Goal: Submit feedback/report problem: Submit feedback/report problem

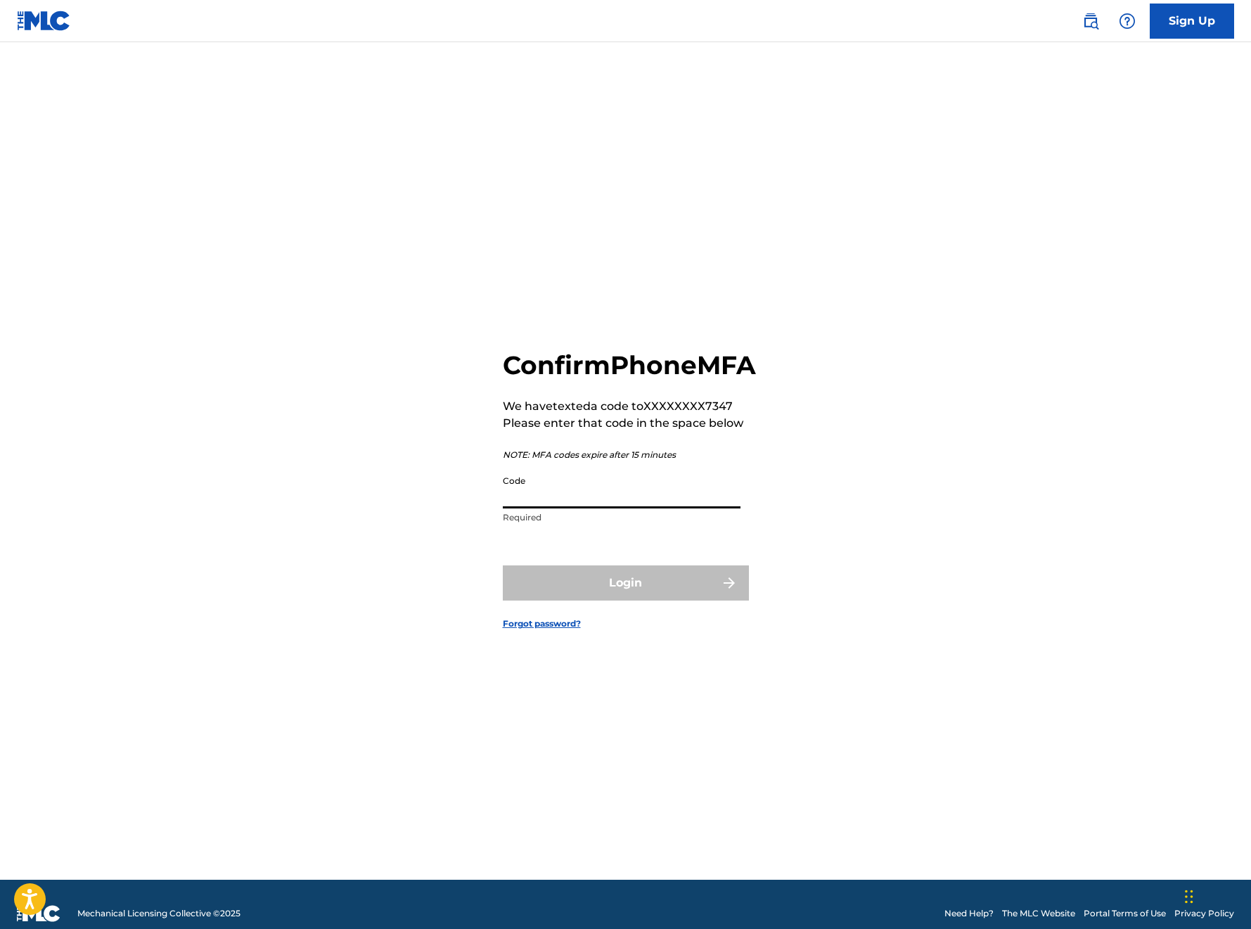
click at [555, 508] on input "Code" at bounding box center [622, 488] width 238 height 40
paste input "559832"
type input "559832"
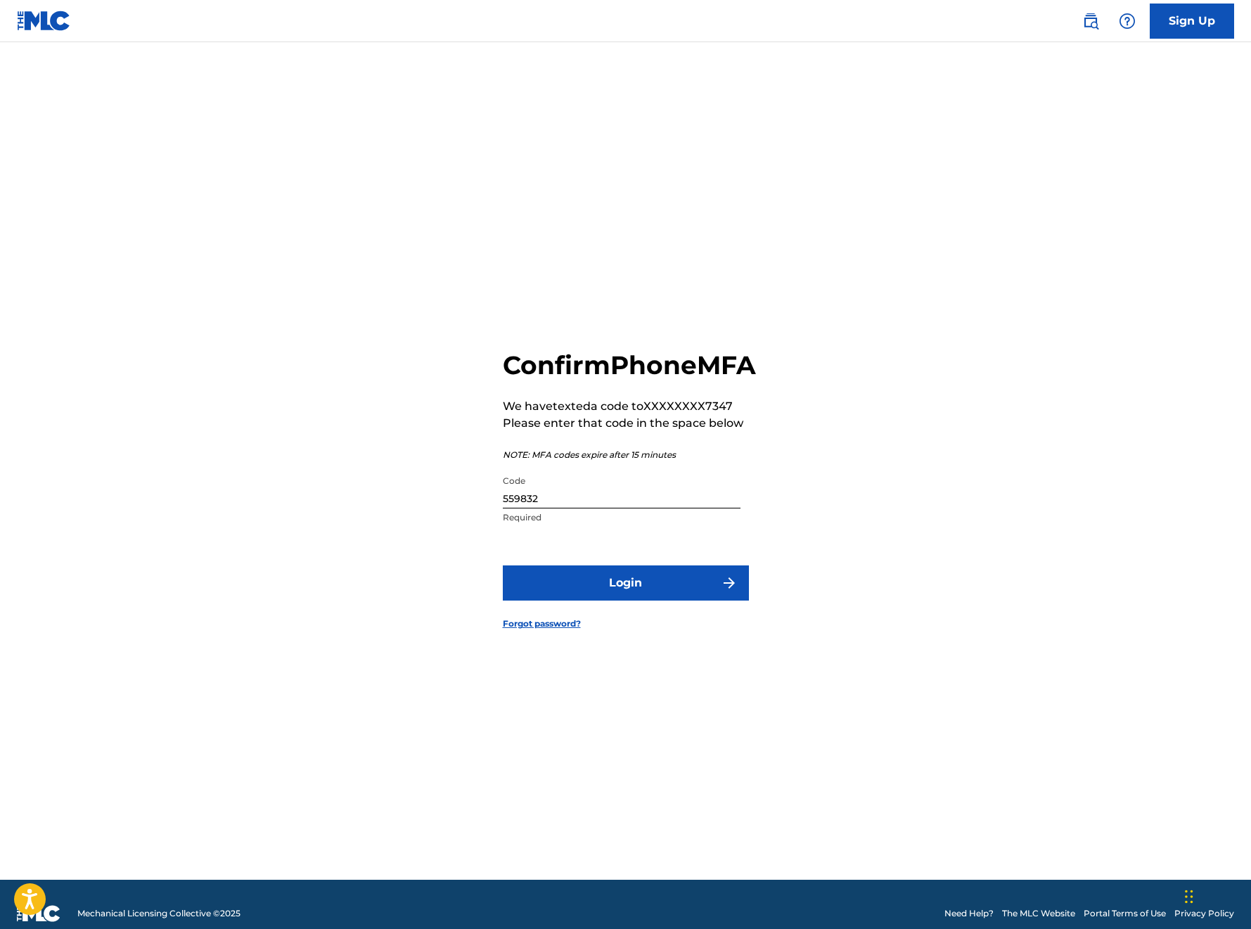
click at [642, 601] on button "Login" at bounding box center [626, 582] width 246 height 35
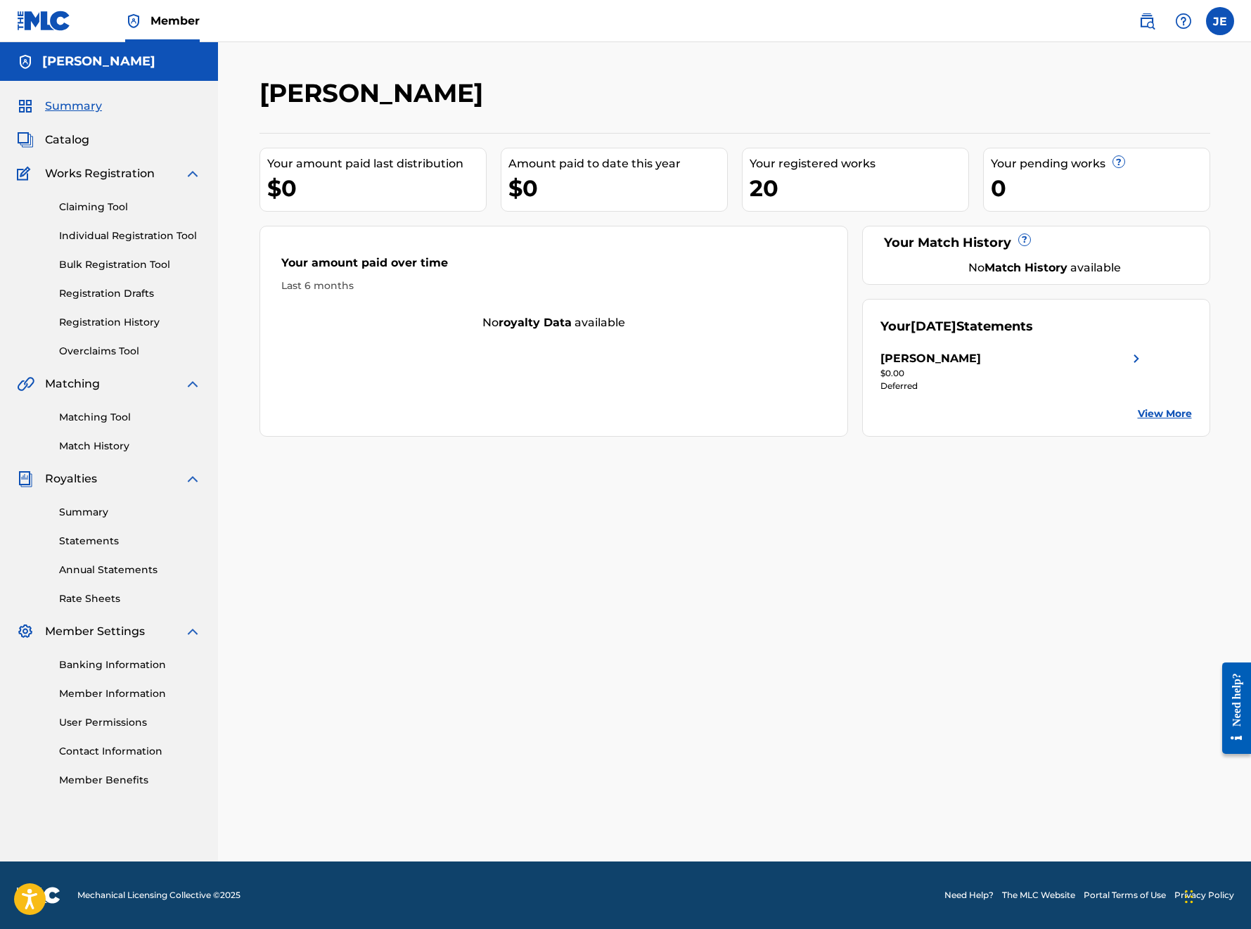
click at [108, 420] on link "Matching Tool" at bounding box center [130, 417] width 142 height 15
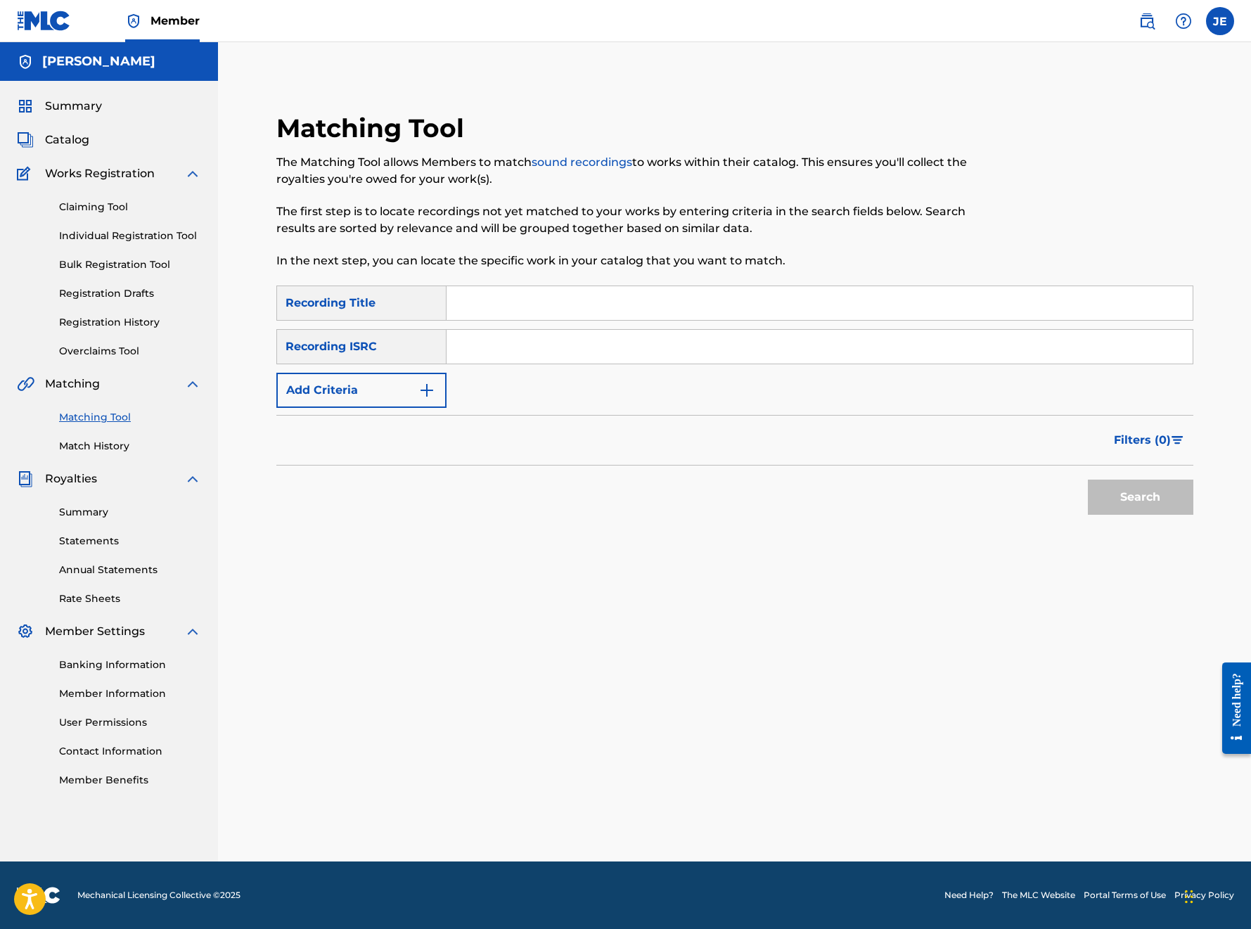
click at [105, 323] on link "Registration History" at bounding box center [130, 322] width 142 height 15
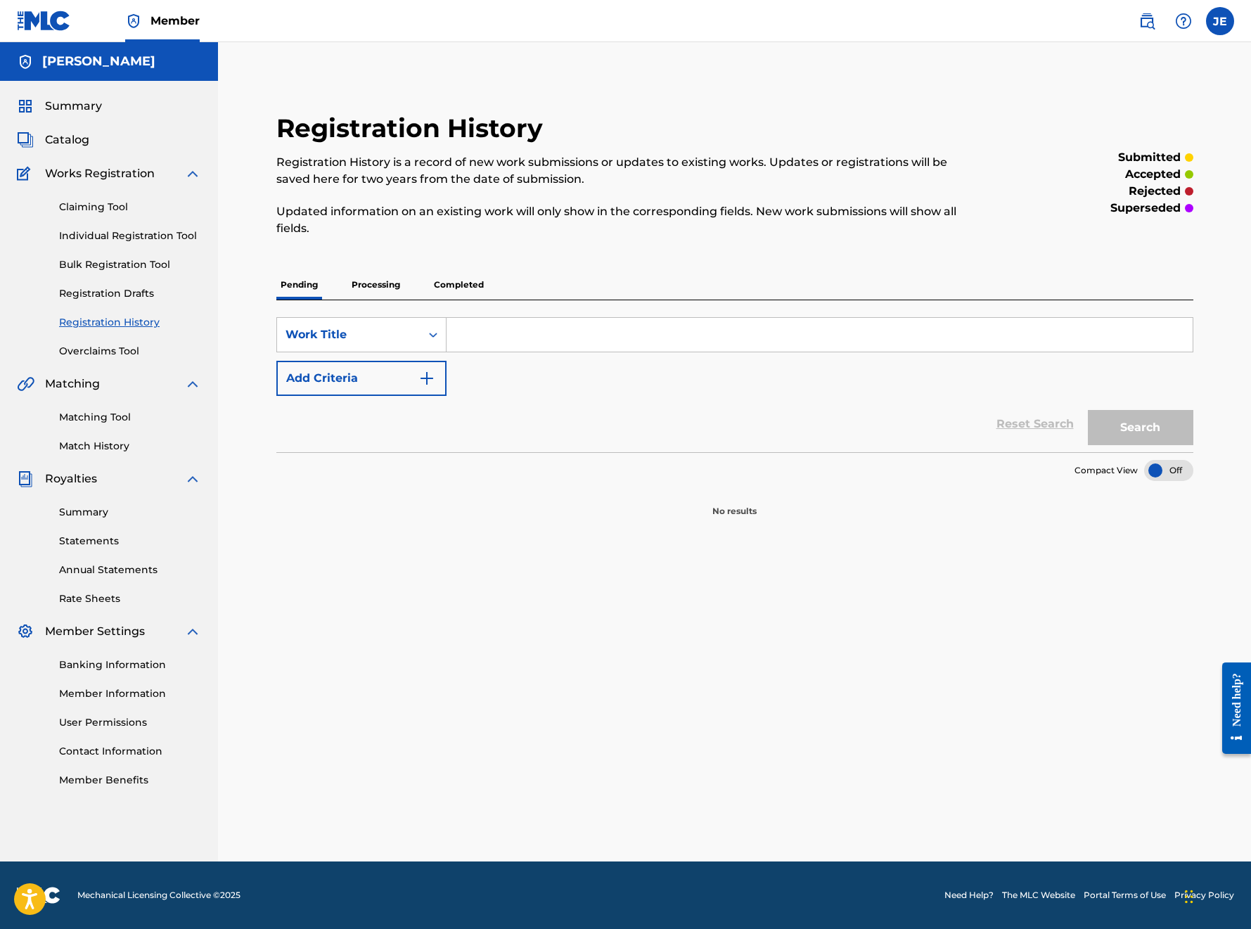
click at [364, 281] on p "Processing" at bounding box center [375, 285] width 57 height 30
click at [456, 283] on p "Completed" at bounding box center [459, 285] width 58 height 30
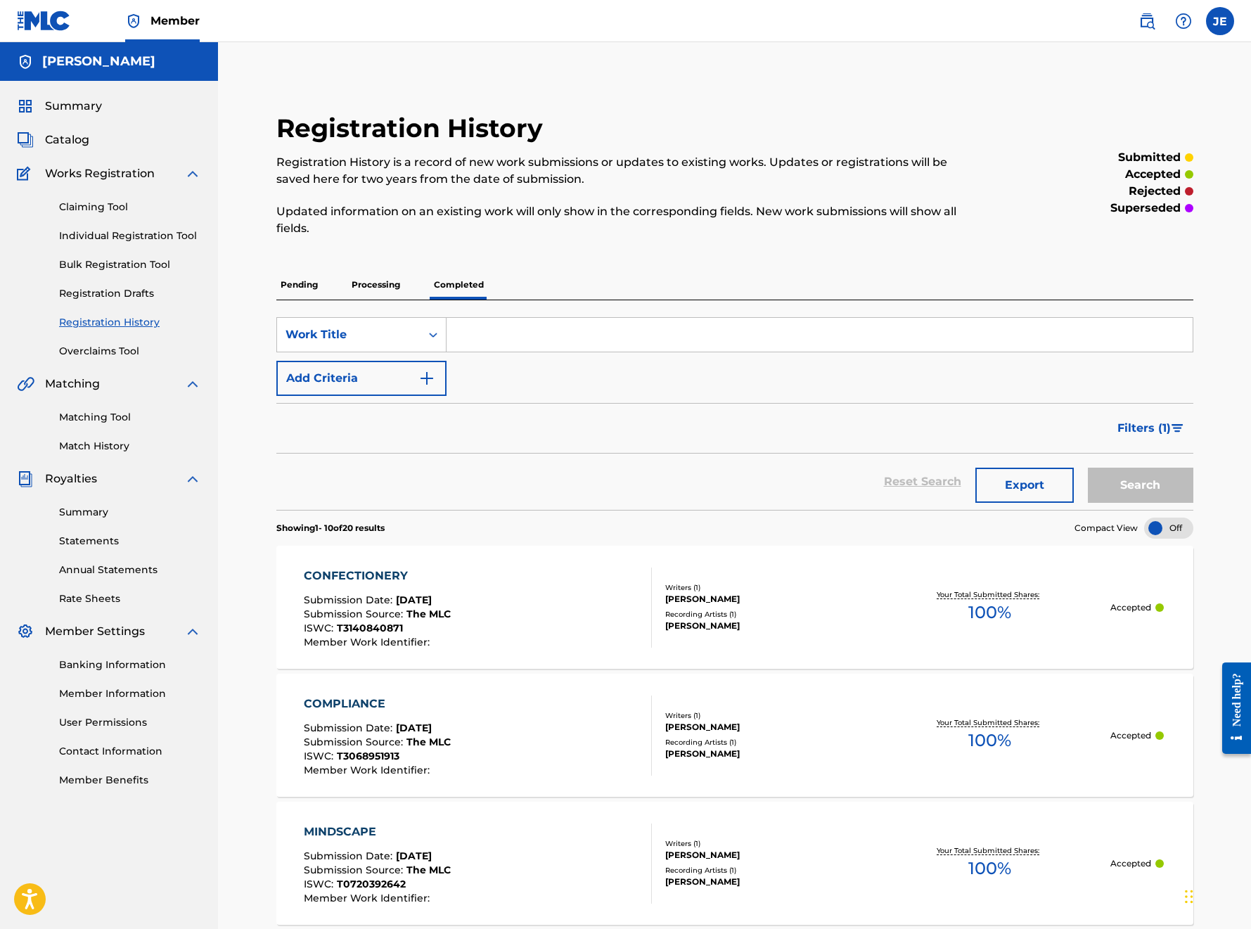
click at [67, 141] on span "Catalog" at bounding box center [67, 139] width 44 height 17
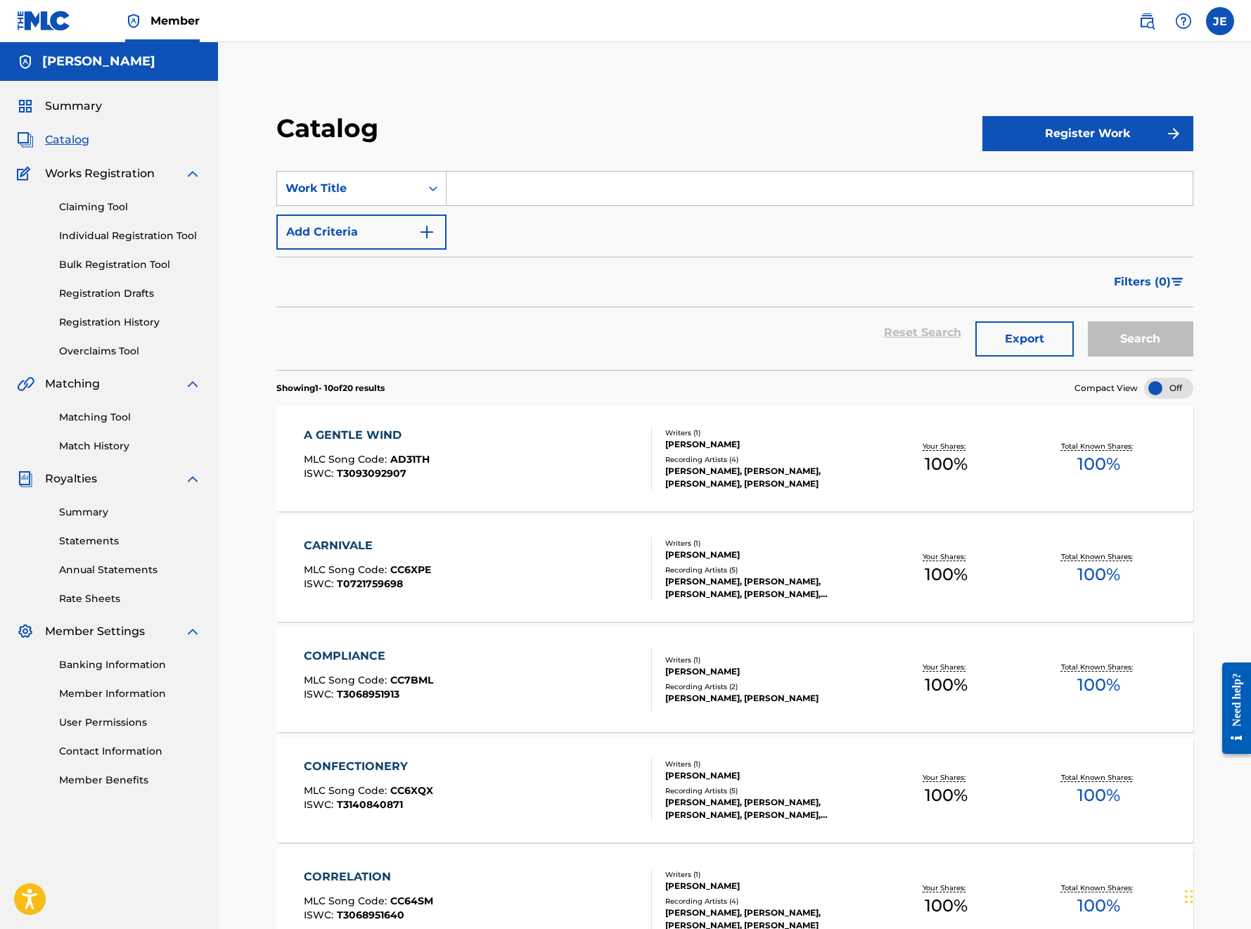
click at [91, 508] on link "Summary" at bounding box center [130, 512] width 142 height 15
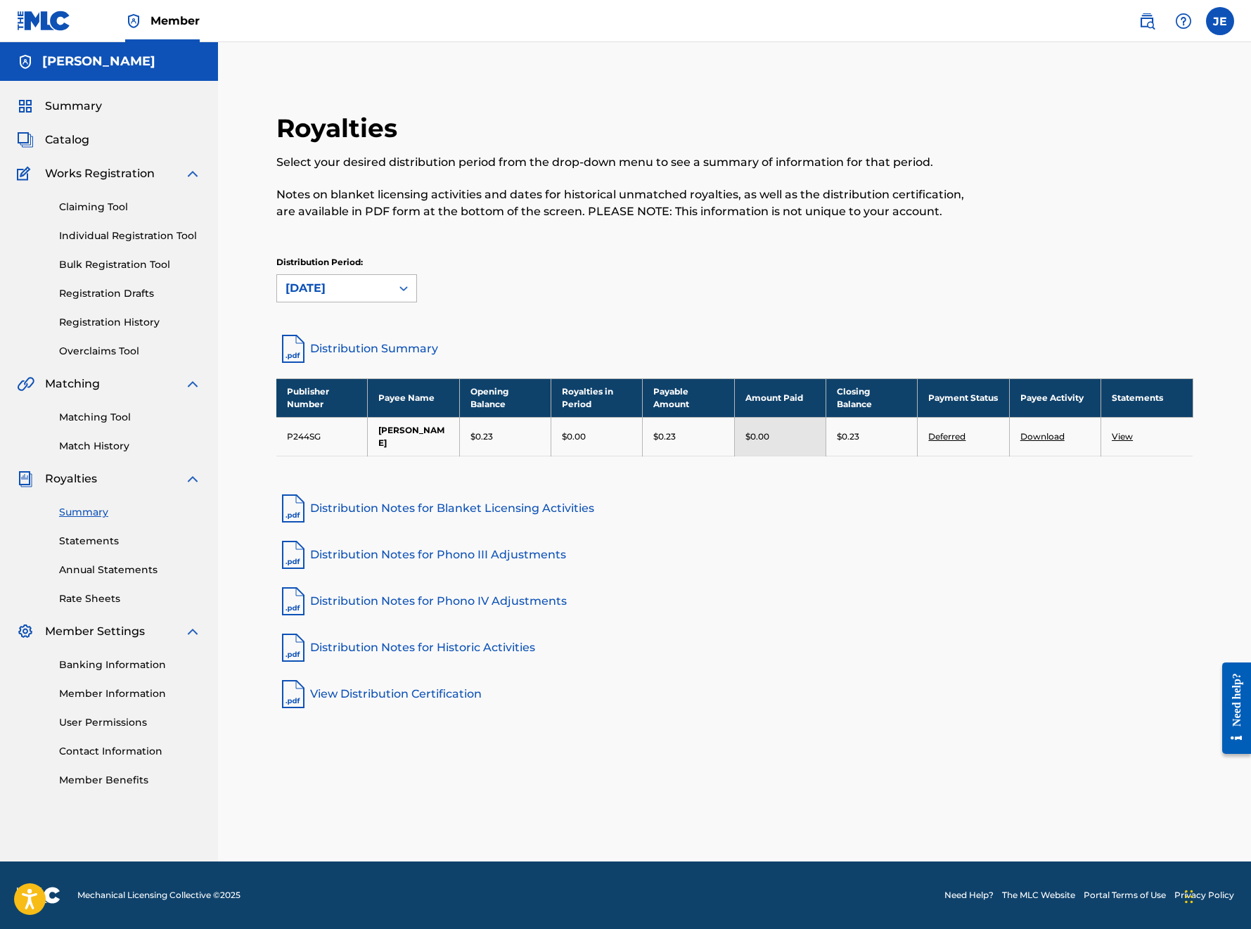
click at [404, 289] on icon at bounding box center [404, 288] width 14 height 14
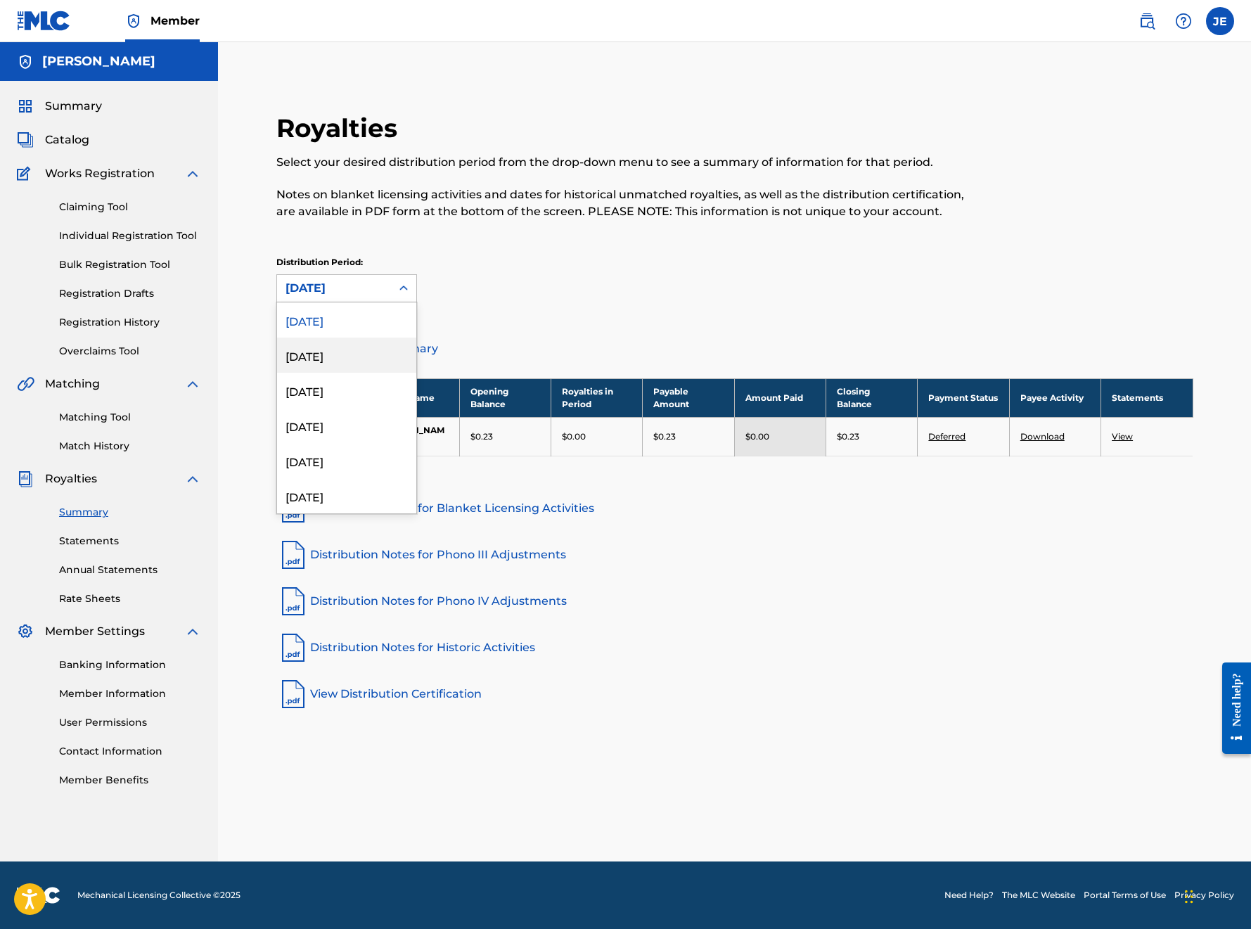
click at [324, 354] on div "[DATE]" at bounding box center [346, 355] width 139 height 35
click at [404, 286] on icon at bounding box center [404, 288] width 14 height 14
click at [338, 390] on div "[DATE]" at bounding box center [346, 390] width 139 height 35
click at [399, 291] on icon at bounding box center [404, 288] width 14 height 14
click at [358, 319] on div "[DATE]" at bounding box center [346, 319] width 139 height 35
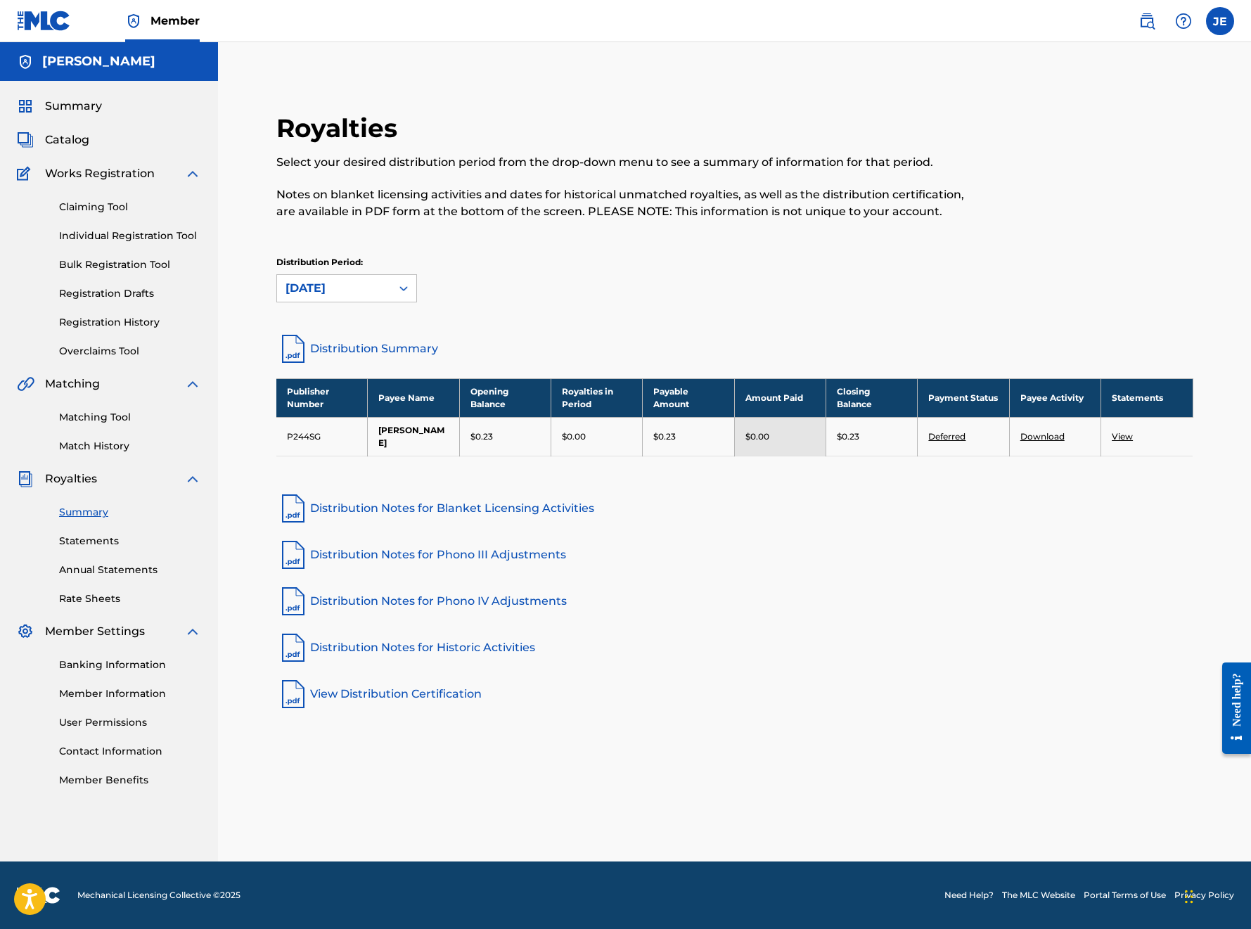
click at [1218, 27] on label at bounding box center [1220, 21] width 28 height 28
click at [1220, 21] on input "JE [PERSON_NAME] [PERSON_NAME][EMAIL_ADDRESS][DOMAIN_NAME] Notification Prefere…" at bounding box center [1220, 21] width 0 height 0
click at [1159, 95] on p "[PERSON_NAME][EMAIL_ADDRESS][DOMAIN_NAME]" at bounding box center [1171, 97] width 107 height 13
click at [1220, 21] on input "JE [PERSON_NAME] [PERSON_NAME][EMAIL_ADDRESS][DOMAIN_NAME] Notification Prefere…" at bounding box center [1220, 21] width 0 height 0
click at [1079, 178] on link "Profile" at bounding box center [1081, 175] width 28 height 13
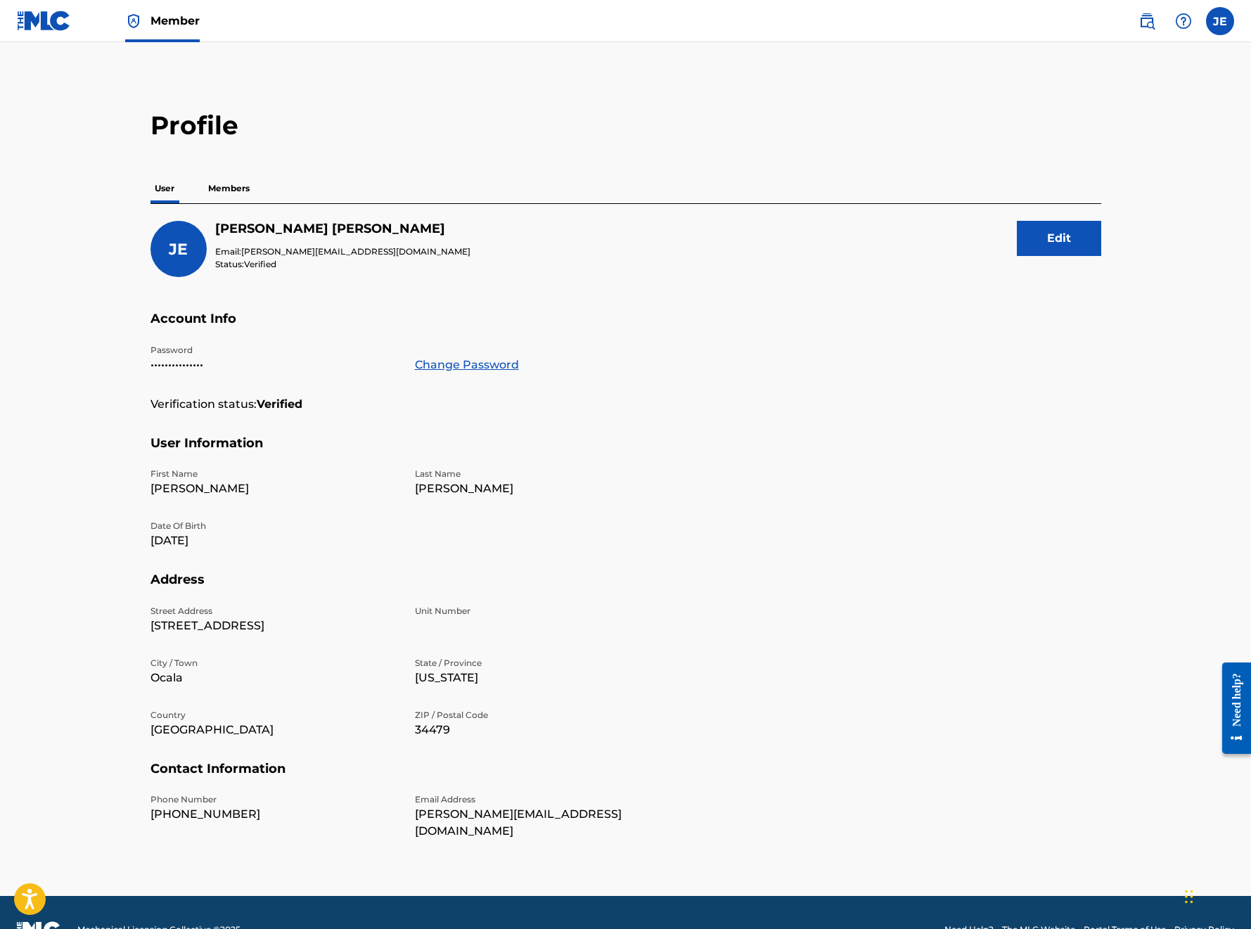
click at [1052, 243] on button "Edit" at bounding box center [1059, 238] width 84 height 35
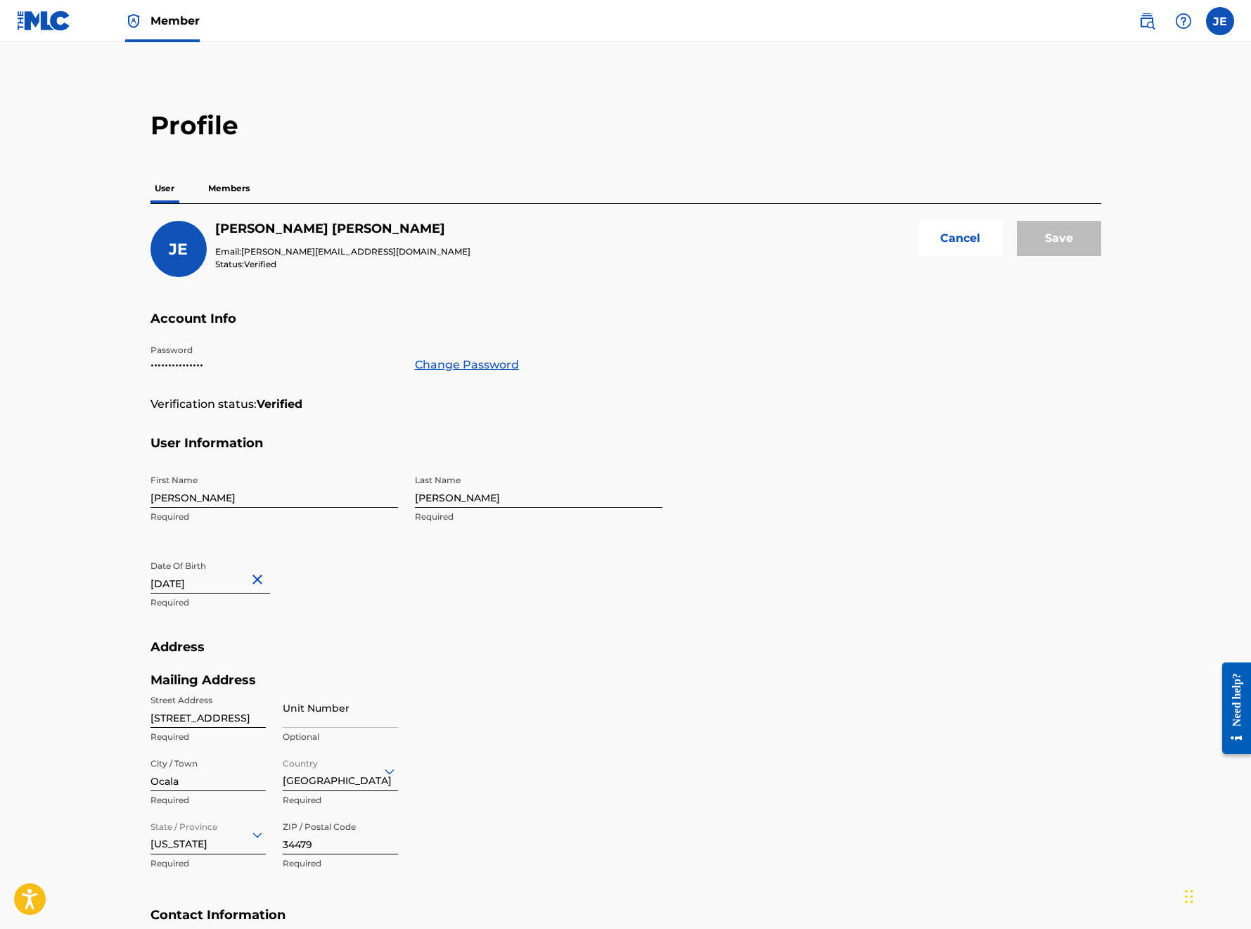
click at [223, 189] on p "Members" at bounding box center [229, 189] width 50 height 30
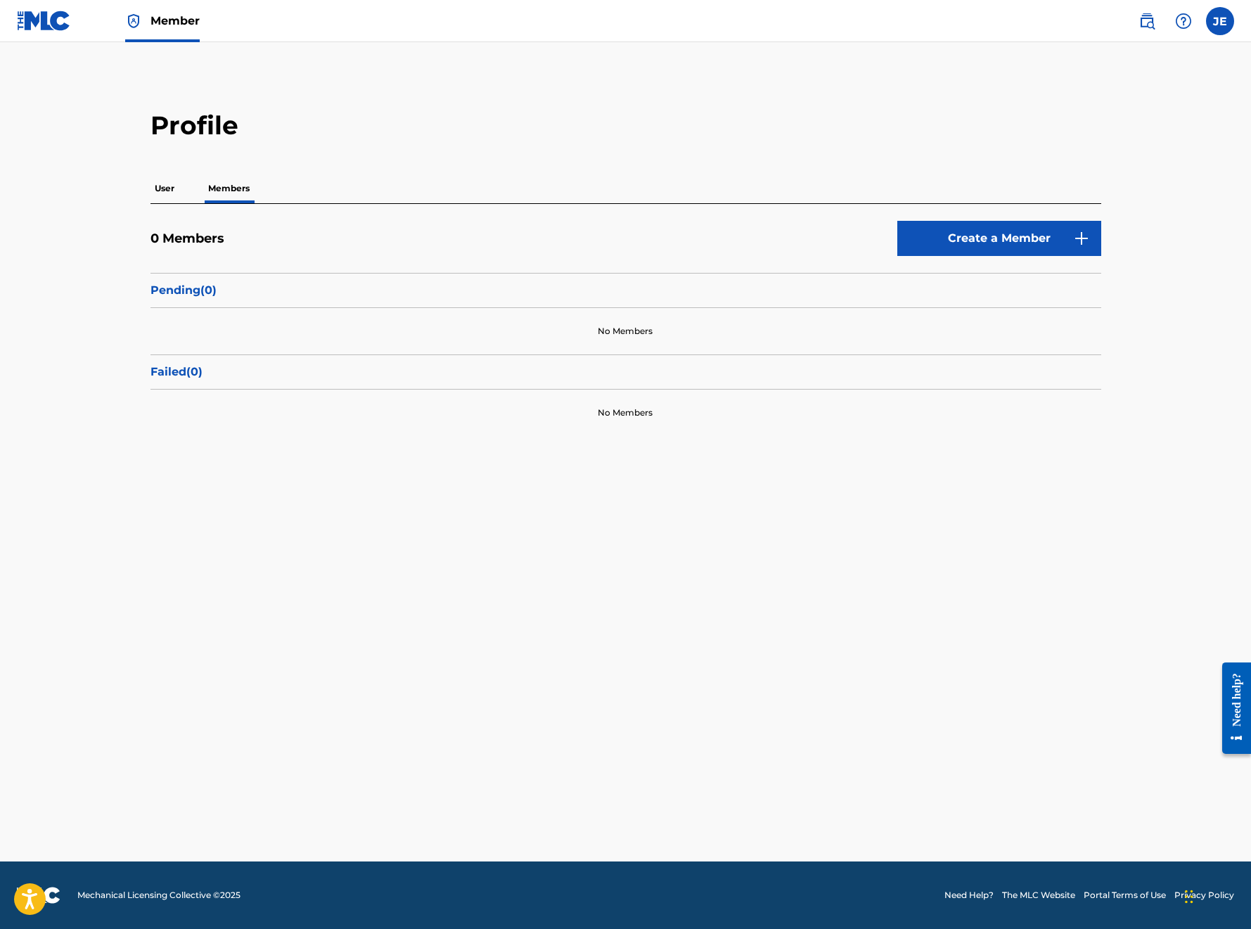
click at [165, 188] on p "User" at bounding box center [164, 189] width 28 height 30
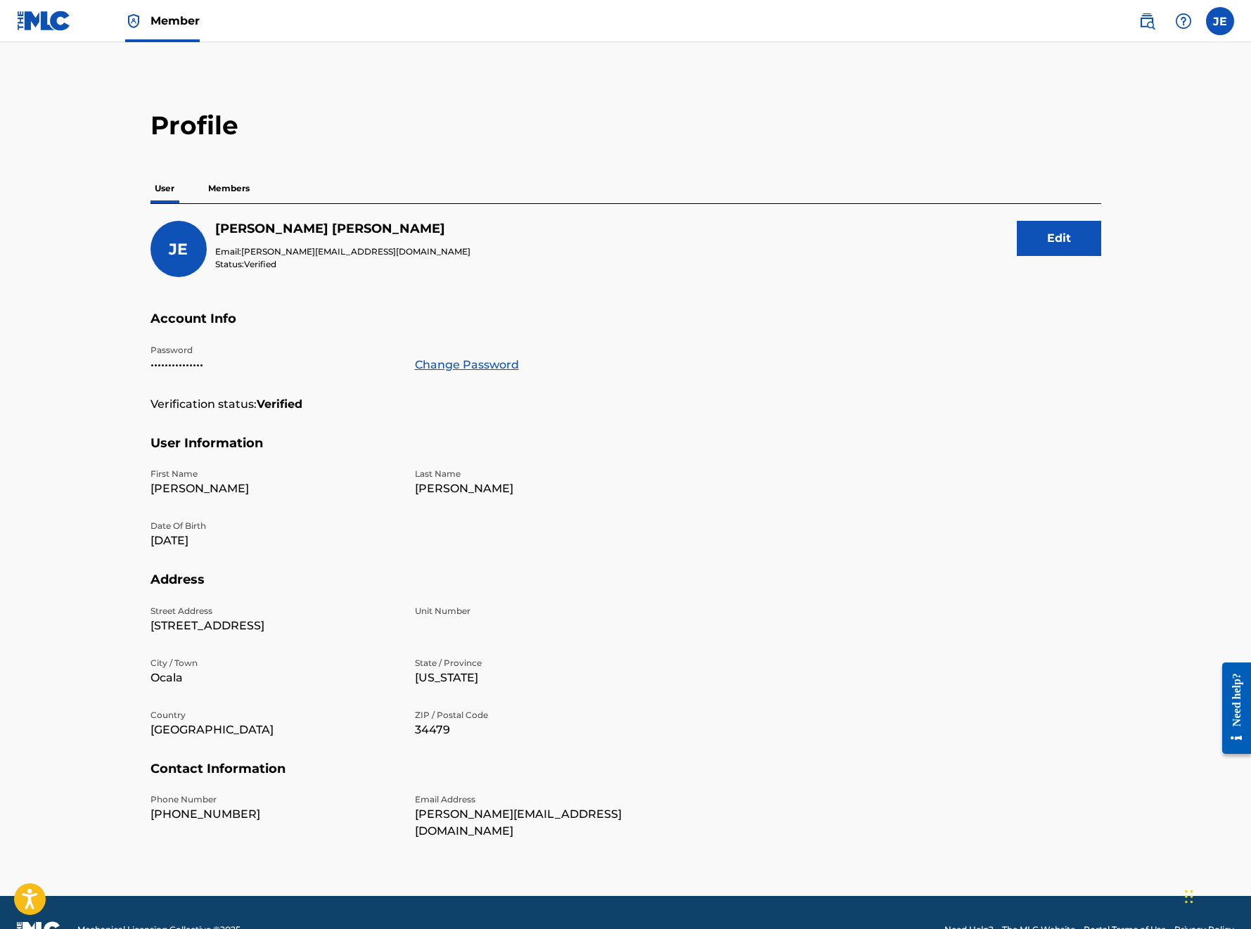
click at [1052, 240] on button "Edit" at bounding box center [1059, 238] width 84 height 35
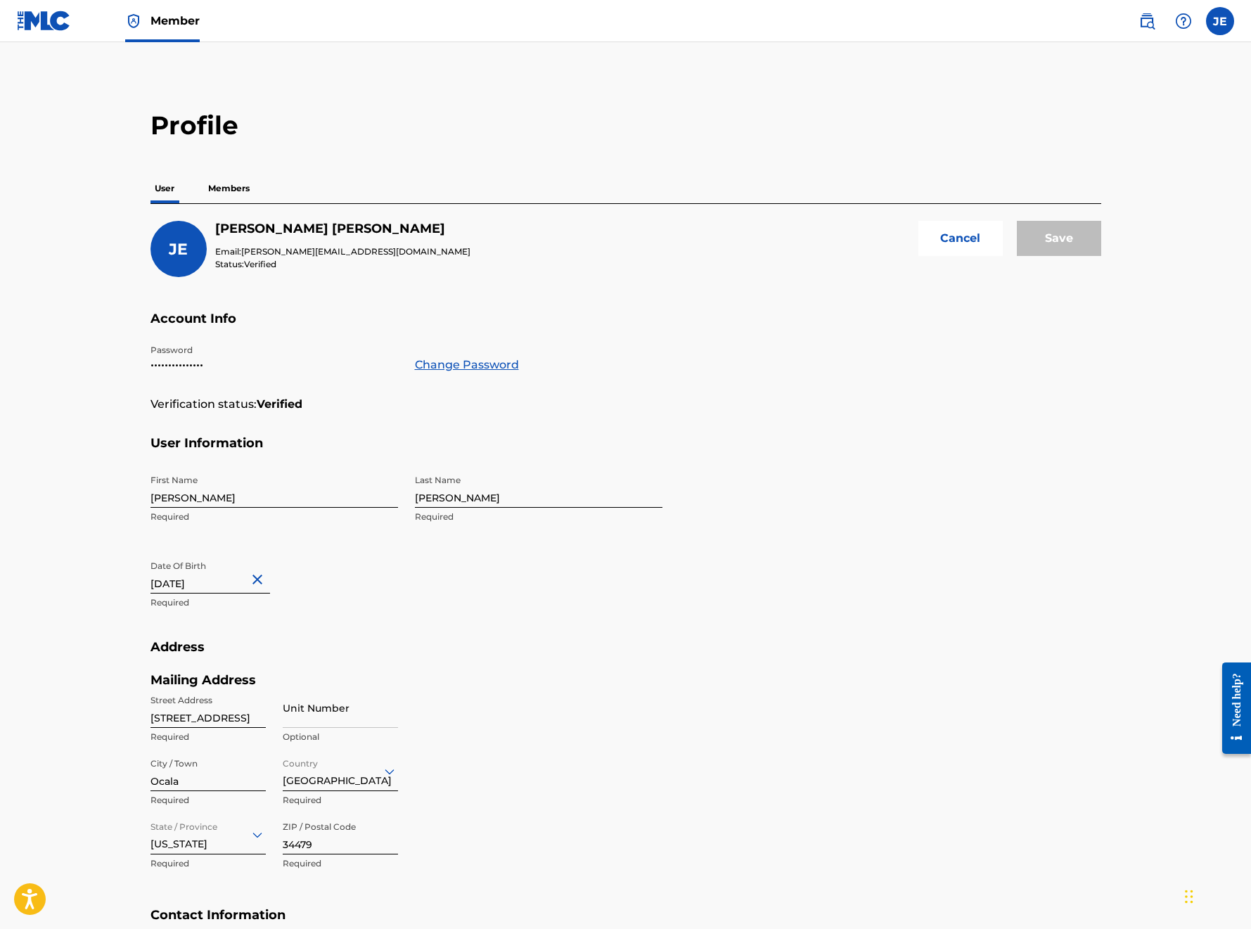
click at [291, 250] on span "[PERSON_NAME][EMAIL_ADDRESS][DOMAIN_NAME]" at bounding box center [355, 251] width 229 height 11
click at [316, 252] on div "JE [PERSON_NAME] Email: [PERSON_NAME][EMAIL_ADDRESS][DOMAIN_NAME] Status: Verif…" at bounding box center [625, 266] width 951 height 90
click at [307, 252] on span "[PERSON_NAME][EMAIL_ADDRESS][DOMAIN_NAME]" at bounding box center [355, 251] width 229 height 11
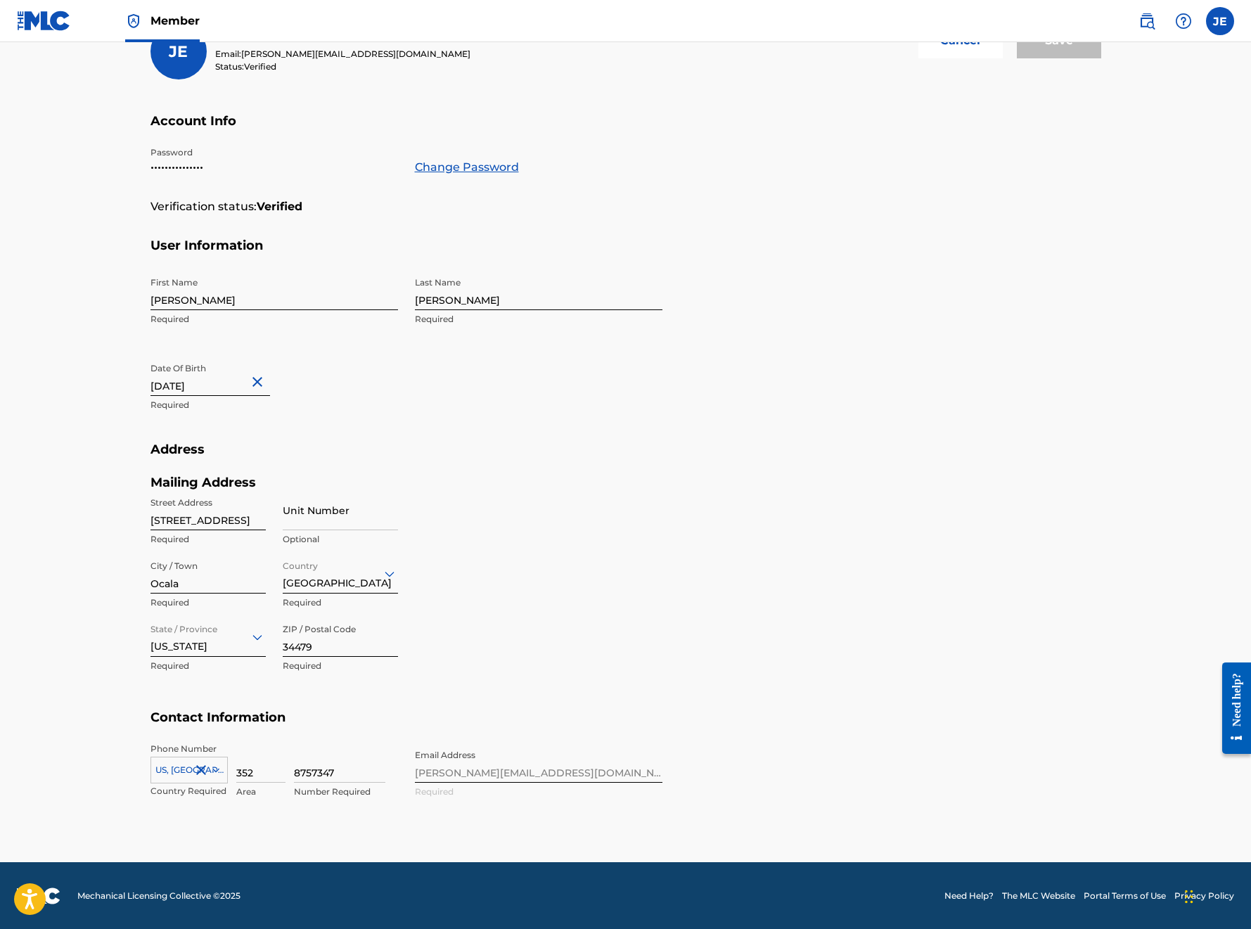
scroll to position [196, 0]
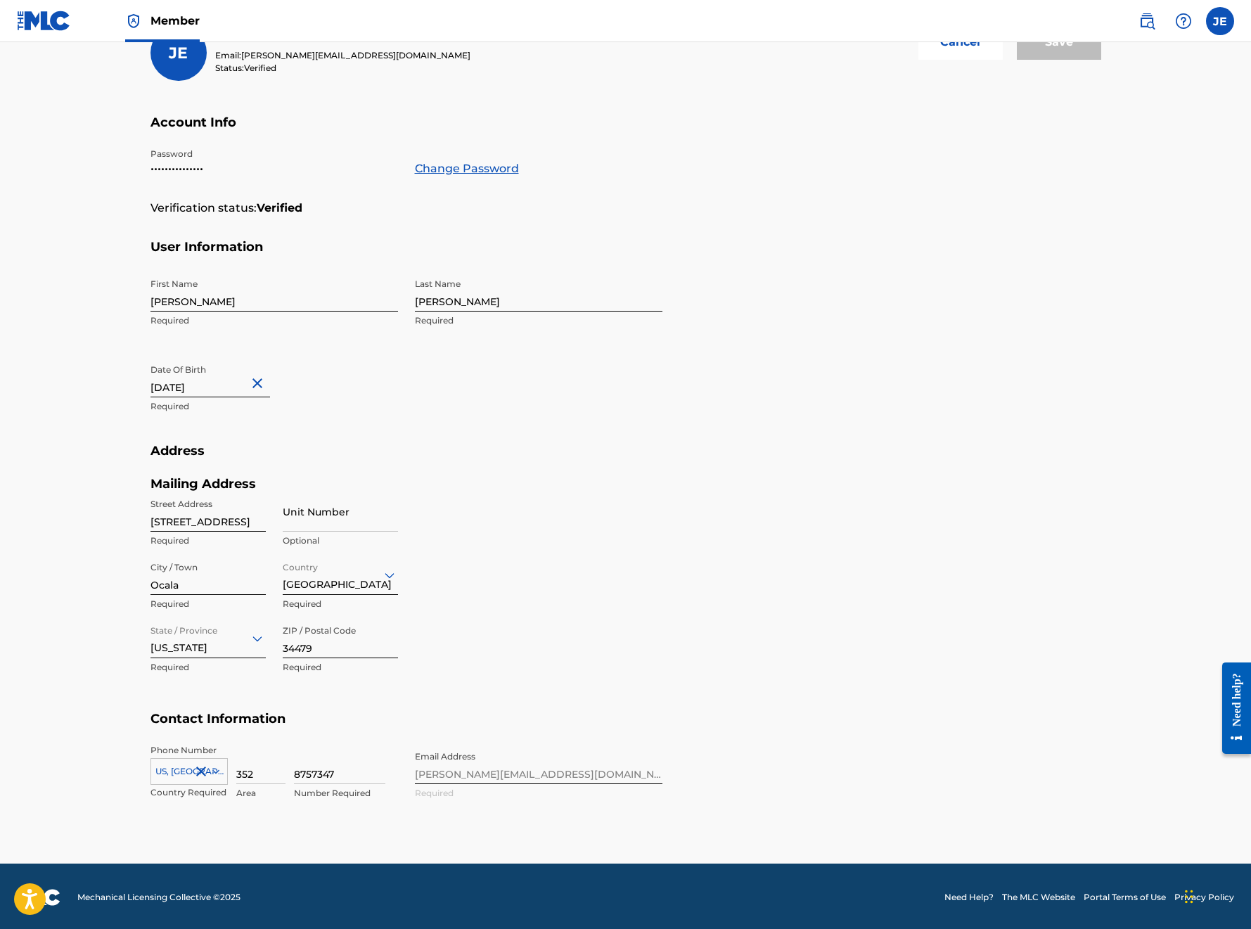
click at [498, 769] on div "Phone Number [GEOGRAPHIC_DATA], [GEOGRAPHIC_DATA] +1 Country Required 352 Area …" at bounding box center [406, 787] width 512 height 86
drag, startPoint x: 479, startPoint y: 773, endPoint x: 425, endPoint y: 773, distance: 53.4
click at [425, 774] on div "Phone Number [GEOGRAPHIC_DATA], [GEOGRAPHIC_DATA] +1 Country Required 352 Area …" at bounding box center [406, 787] width 512 height 86
click at [1236, 717] on div "Need help?" at bounding box center [1236, 698] width 19 height 53
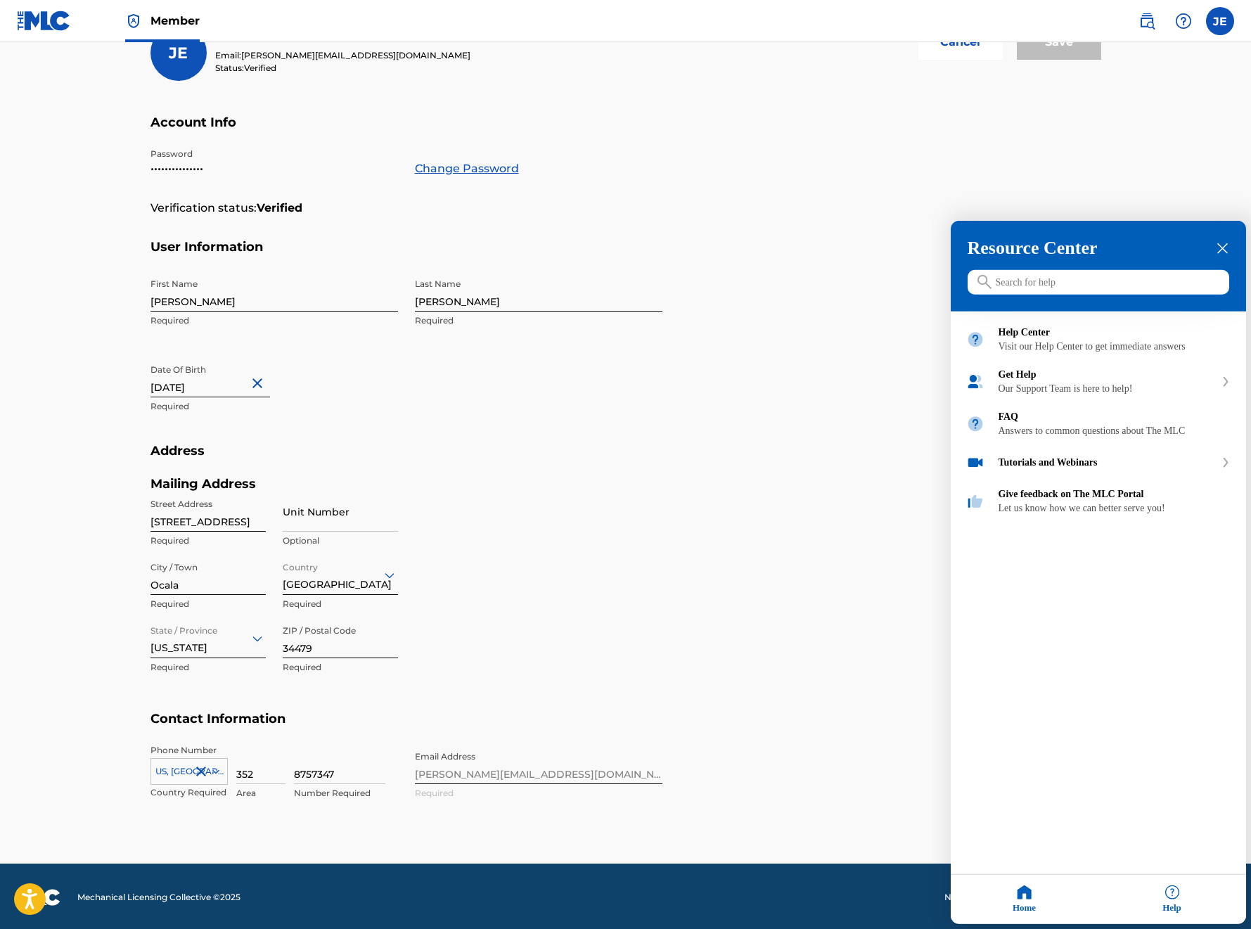
click at [1072, 286] on input "Search for help" at bounding box center [1099, 282] width 262 height 25
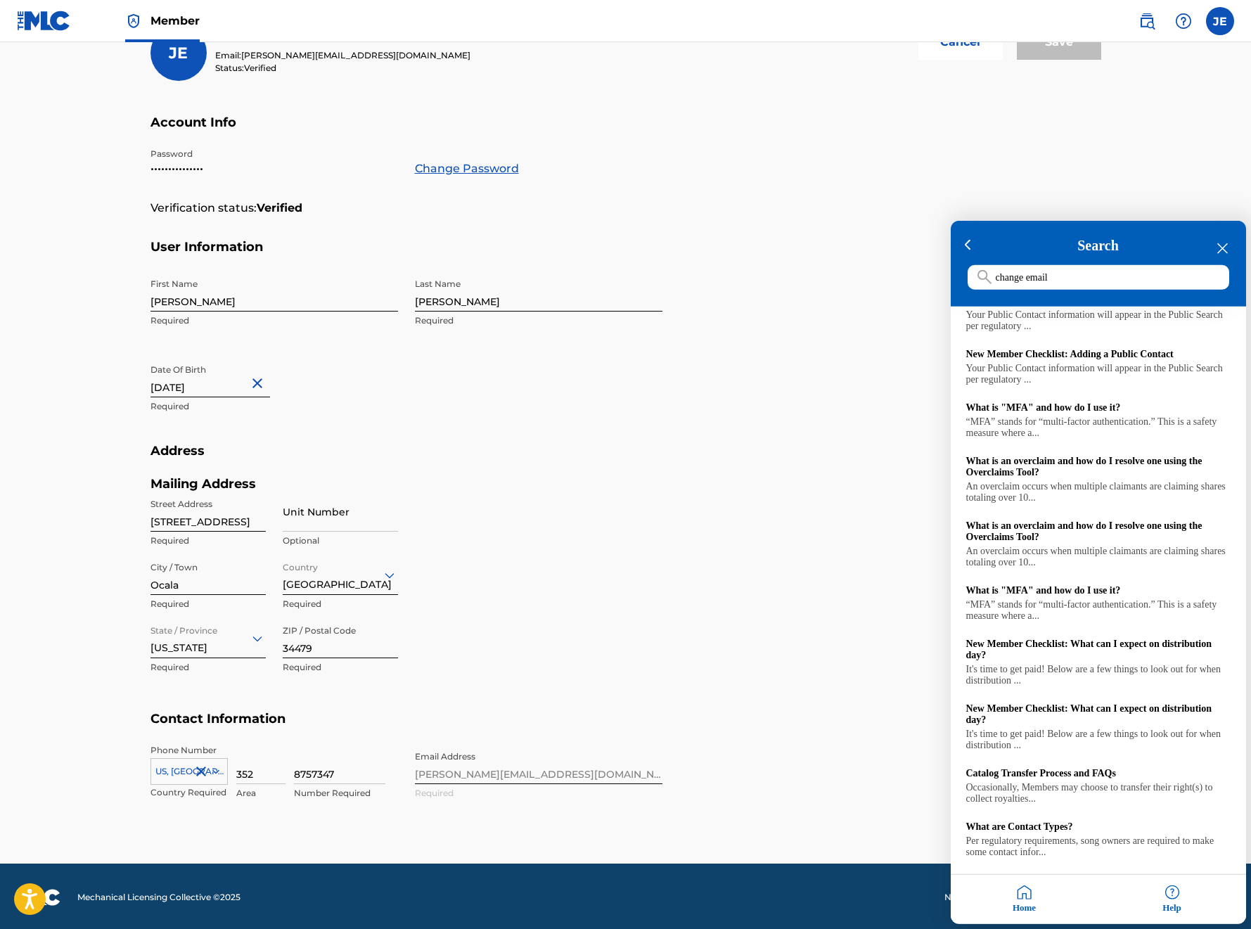
click at [1131, 279] on input "change email" at bounding box center [1099, 277] width 262 height 25
click at [1130, 279] on input "change email" at bounding box center [1099, 277] width 262 height 25
drag, startPoint x: 1110, startPoint y: 278, endPoint x: 971, endPoint y: 277, distance: 139.2
click at [971, 277] on input "change email" at bounding box center [1099, 277] width 262 height 25
type input "w"
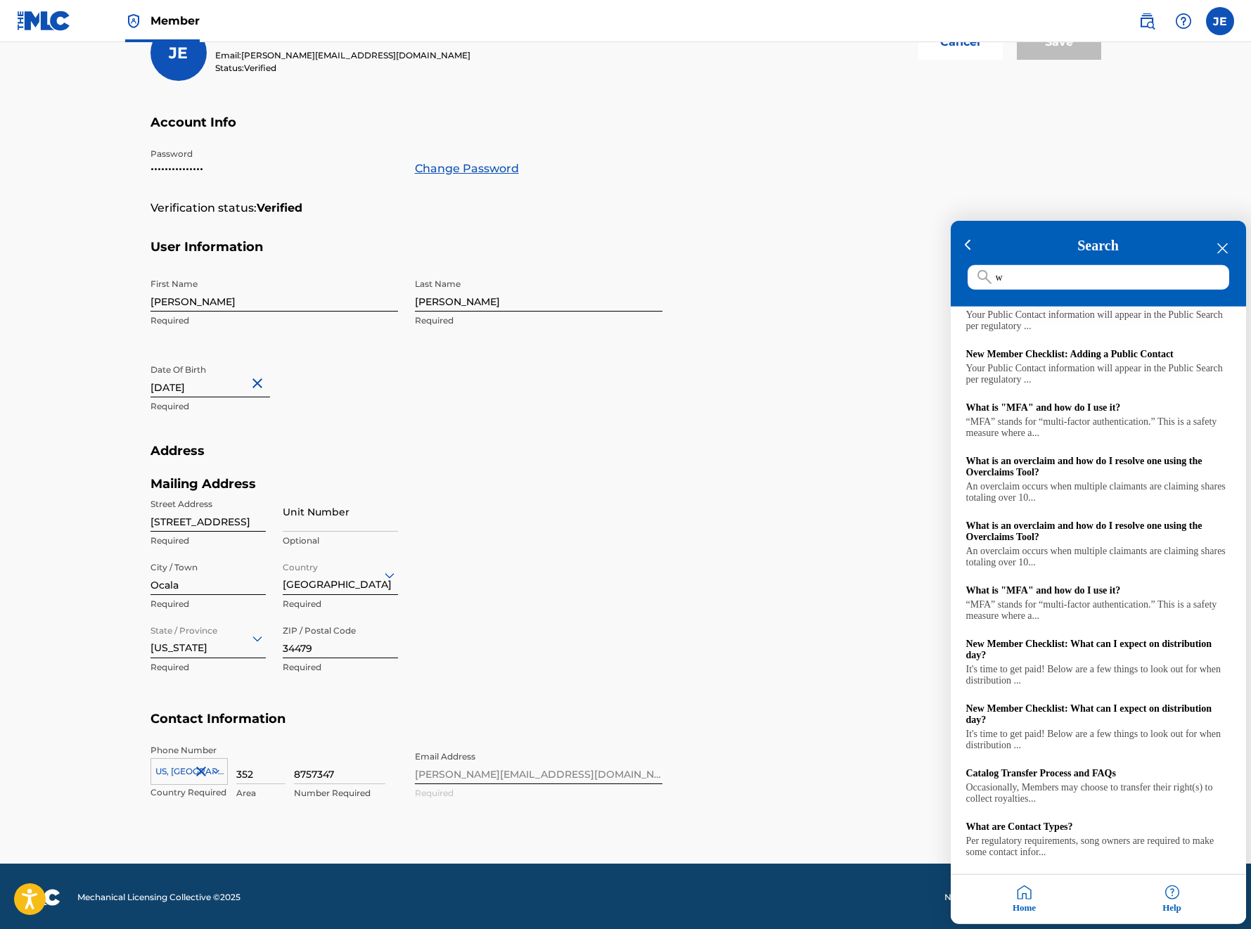
scroll to position [0, 0]
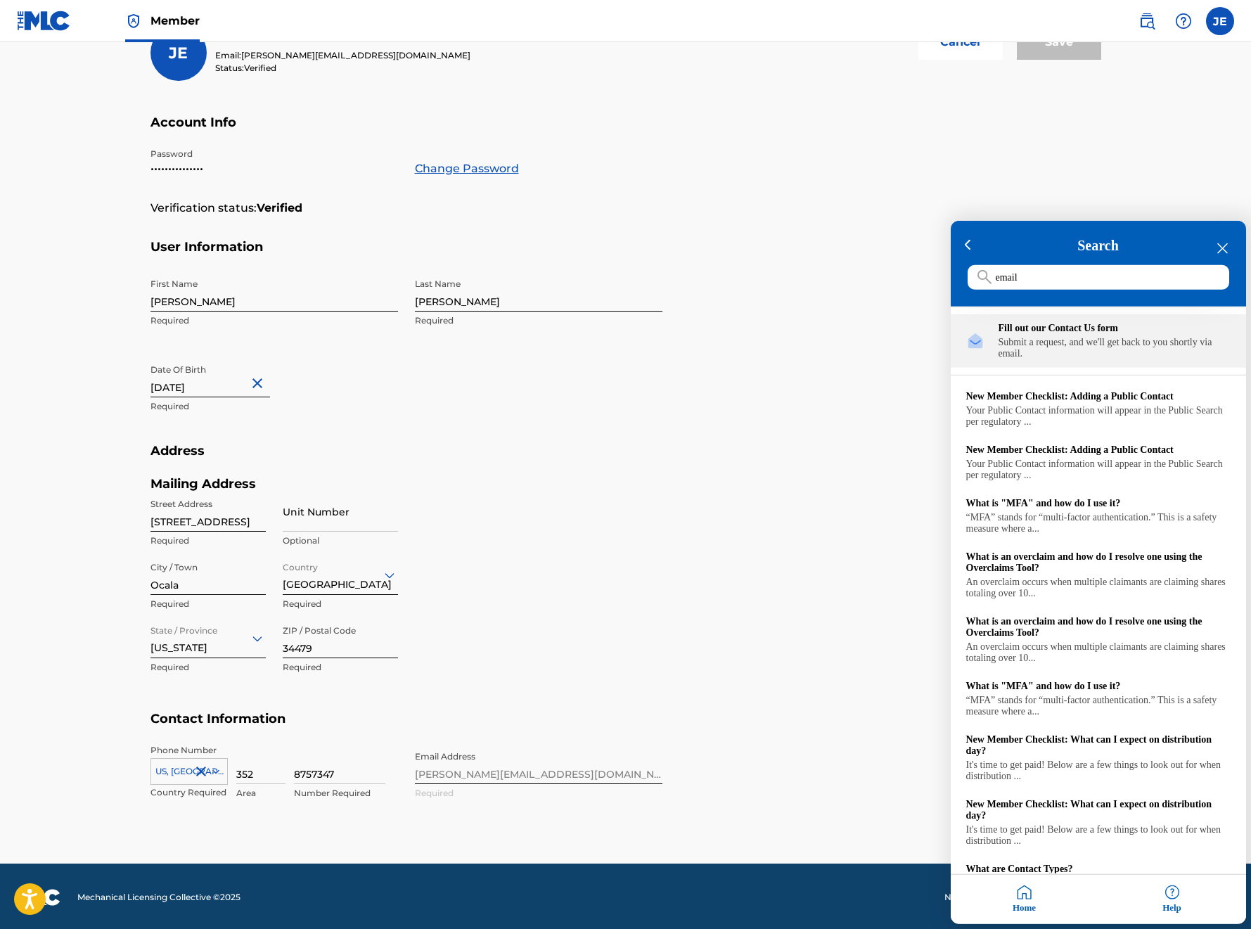
type input "email"
click at [1046, 334] on div "Fill out our Contact Us form" at bounding box center [1115, 328] width 232 height 11
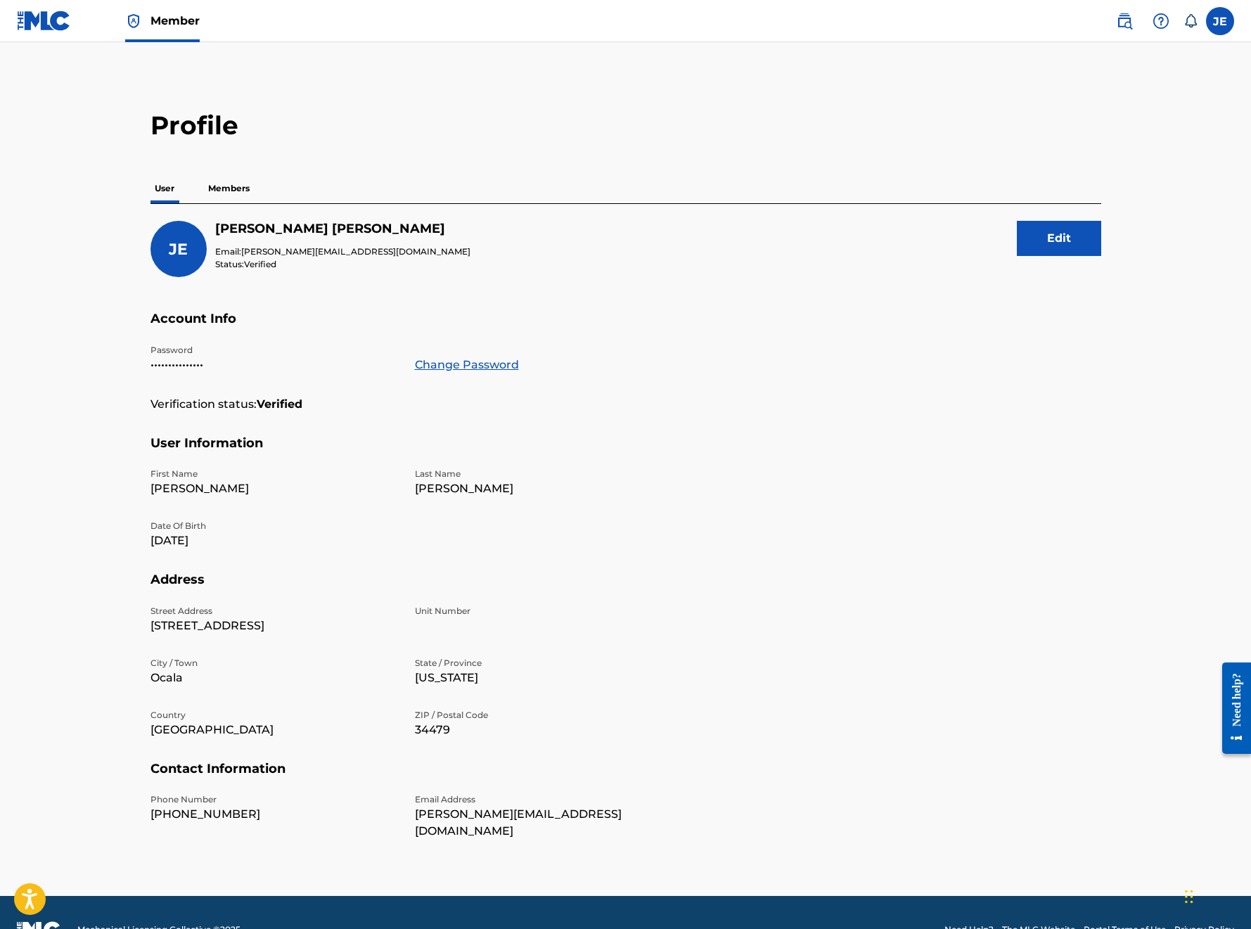
click at [280, 251] on span "[PERSON_NAME][EMAIL_ADDRESS][DOMAIN_NAME]" at bounding box center [355, 251] width 229 height 11
click at [1221, 20] on label at bounding box center [1220, 21] width 28 height 28
click at [1220, 21] on input "JE Jeff Earley jeff@soundfx.pro Notification Preferences Profile Log out" at bounding box center [1220, 21] width 0 height 0
drag, startPoint x: 1154, startPoint y: 99, endPoint x: 1123, endPoint y: 98, distance: 31.0
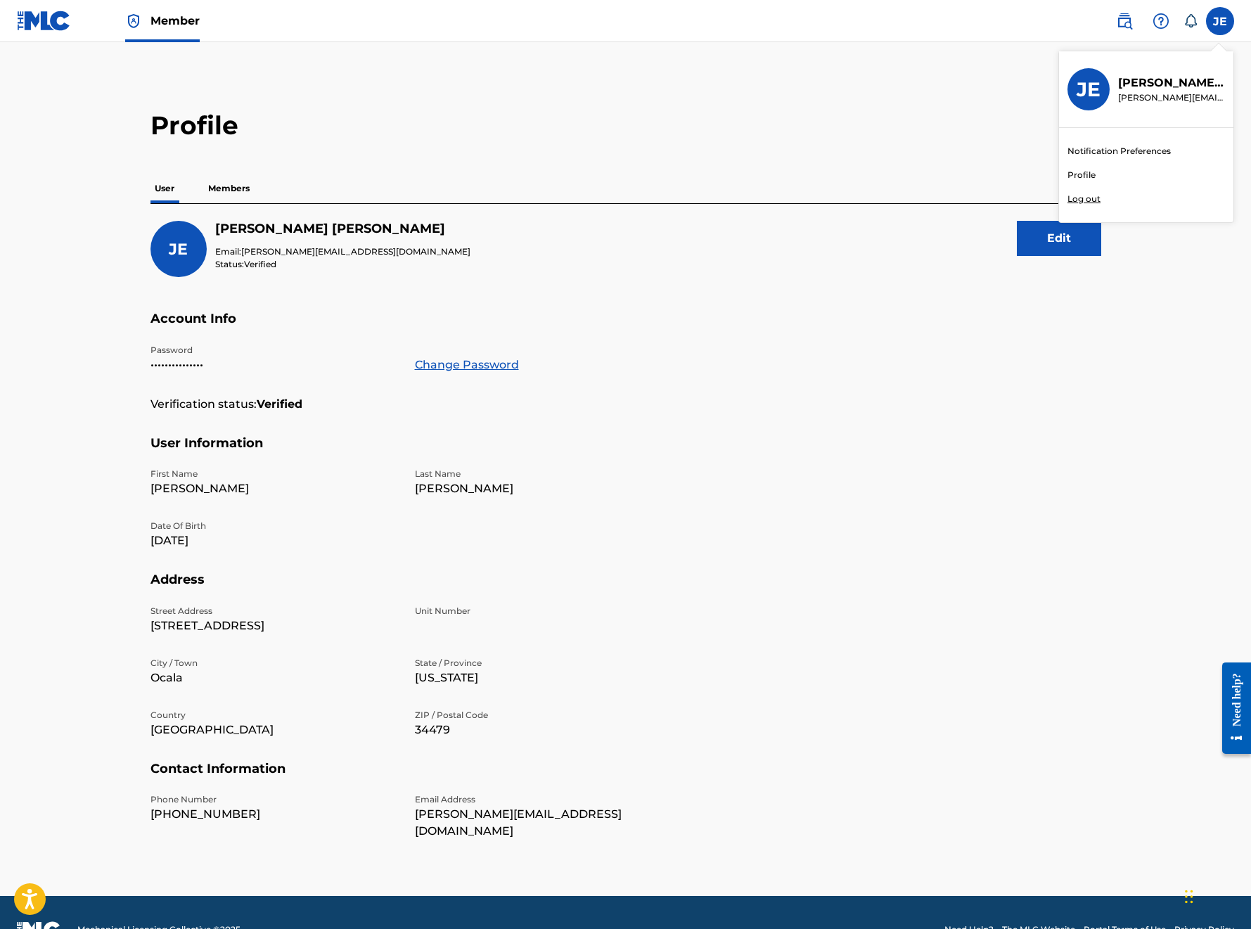
click at [1154, 99] on p "[PERSON_NAME][EMAIL_ADDRESS][DOMAIN_NAME]" at bounding box center [1171, 97] width 107 height 13
click at [1220, 21] on input "JE Jeff Earley jeff@soundfx.pro Notification Preferences Profile Log out" at bounding box center [1220, 21] width 0 height 0
click at [1090, 93] on h3 "JE" at bounding box center [1089, 89] width 24 height 25
click at [1220, 21] on input "JE Jeff Earley jeff@soundfx.pro Notification Preferences Profile Log out" at bounding box center [1220, 21] width 0 height 0
click at [1102, 152] on link "Notification Preferences" at bounding box center [1118, 151] width 103 height 13
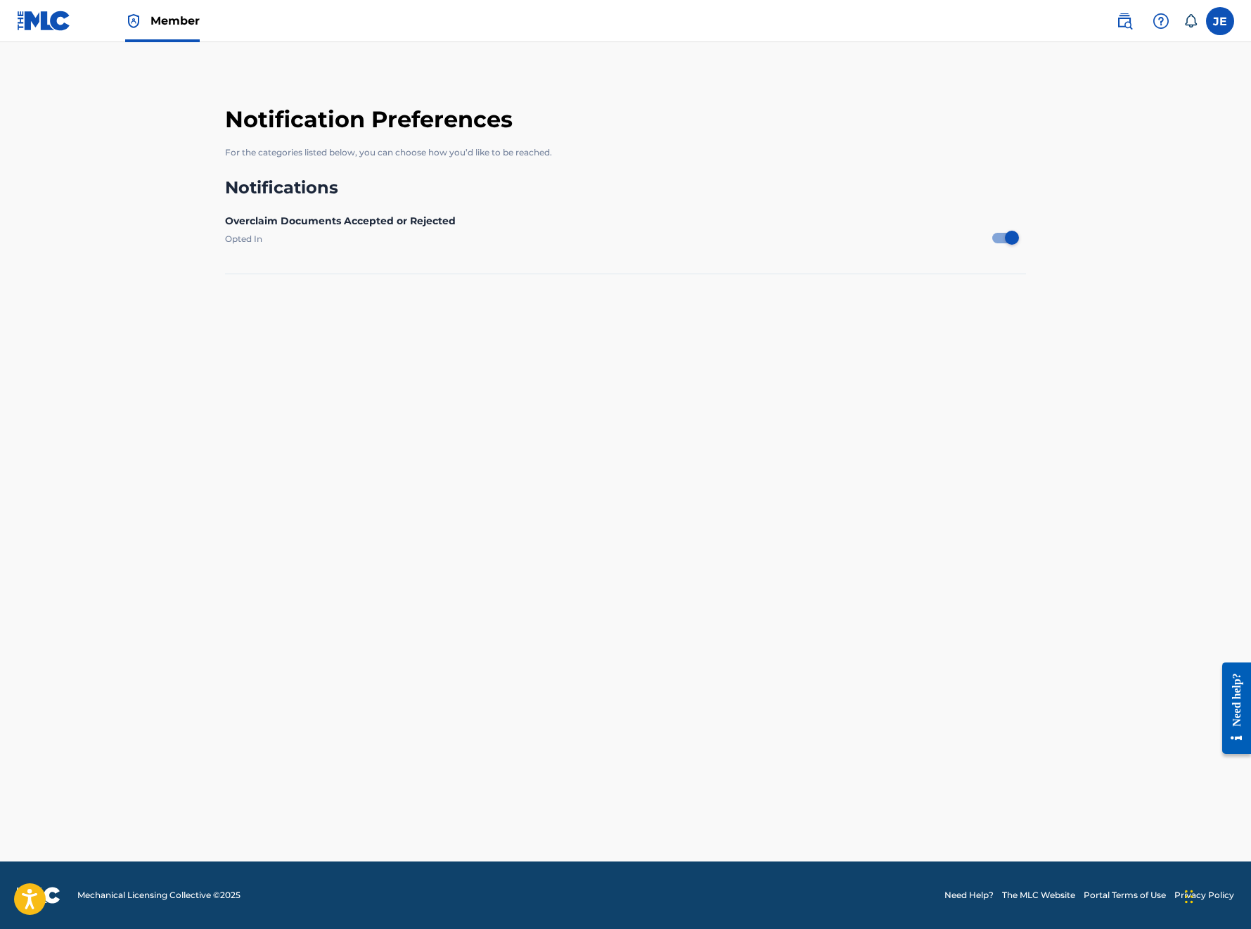
click at [1225, 21] on label at bounding box center [1220, 21] width 28 height 28
click at [1220, 21] on input "JE Jeff Earley jeff@soundfx.pro Notification Preferences Profile Log out" at bounding box center [1220, 21] width 0 height 0
click at [1089, 176] on link "Profile" at bounding box center [1081, 175] width 28 height 13
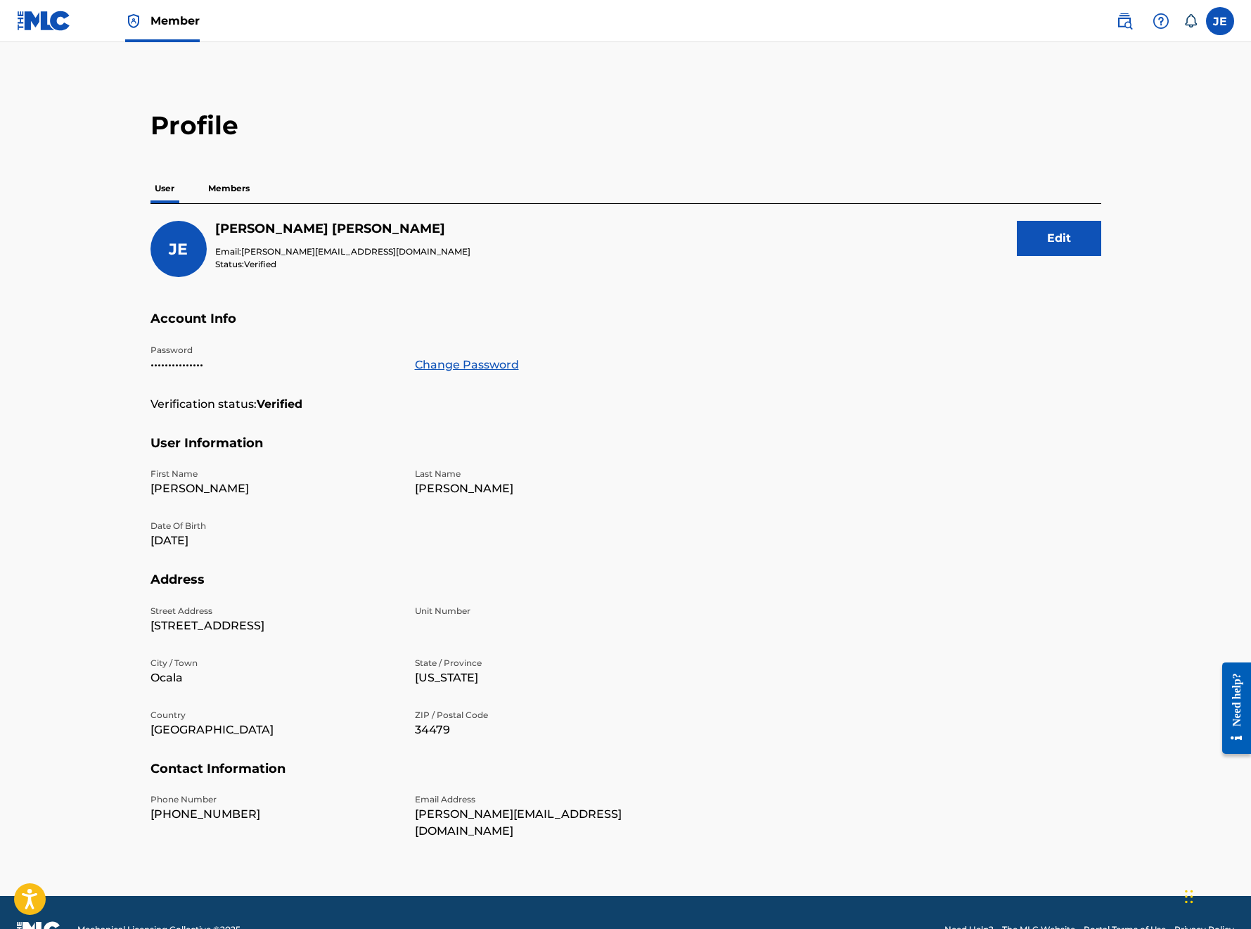
click at [170, 267] on div "JE" at bounding box center [178, 249] width 56 height 56
click at [263, 267] on span "Verified" at bounding box center [260, 264] width 32 height 11
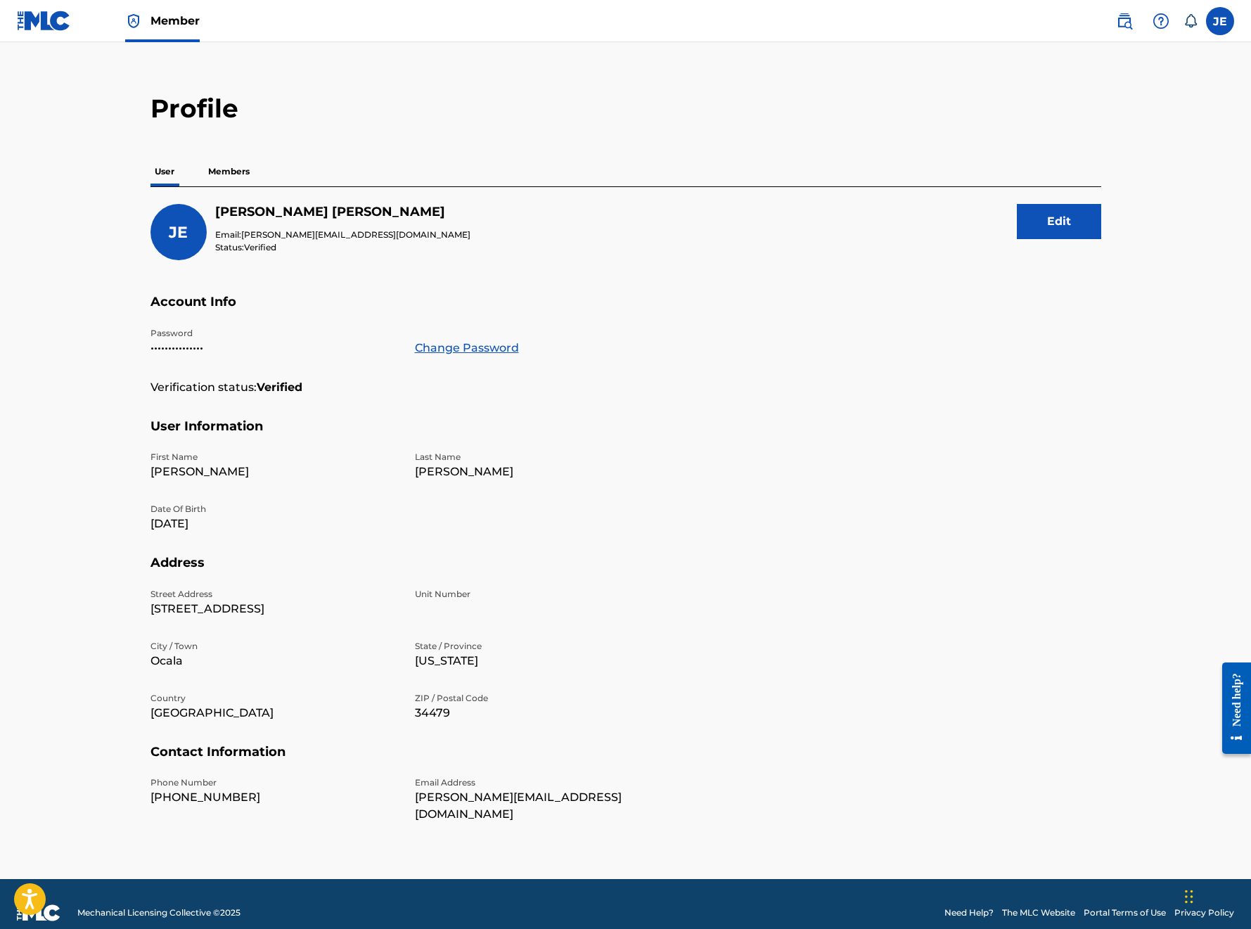
scroll to position [16, 0]
drag, startPoint x: 501, startPoint y: 798, endPoint x: 536, endPoint y: 800, distance: 35.2
click at [535, 802] on p "[PERSON_NAME][EMAIL_ADDRESS][DOMAIN_NAME]" at bounding box center [539, 807] width 248 height 34
click at [775, 603] on section "Address Street Address 5037 NE 2nd Ave Unit Number City / Town Ocala State / Pr…" at bounding box center [625, 650] width 951 height 189
click at [1067, 224] on button "Edit" at bounding box center [1059, 222] width 84 height 35
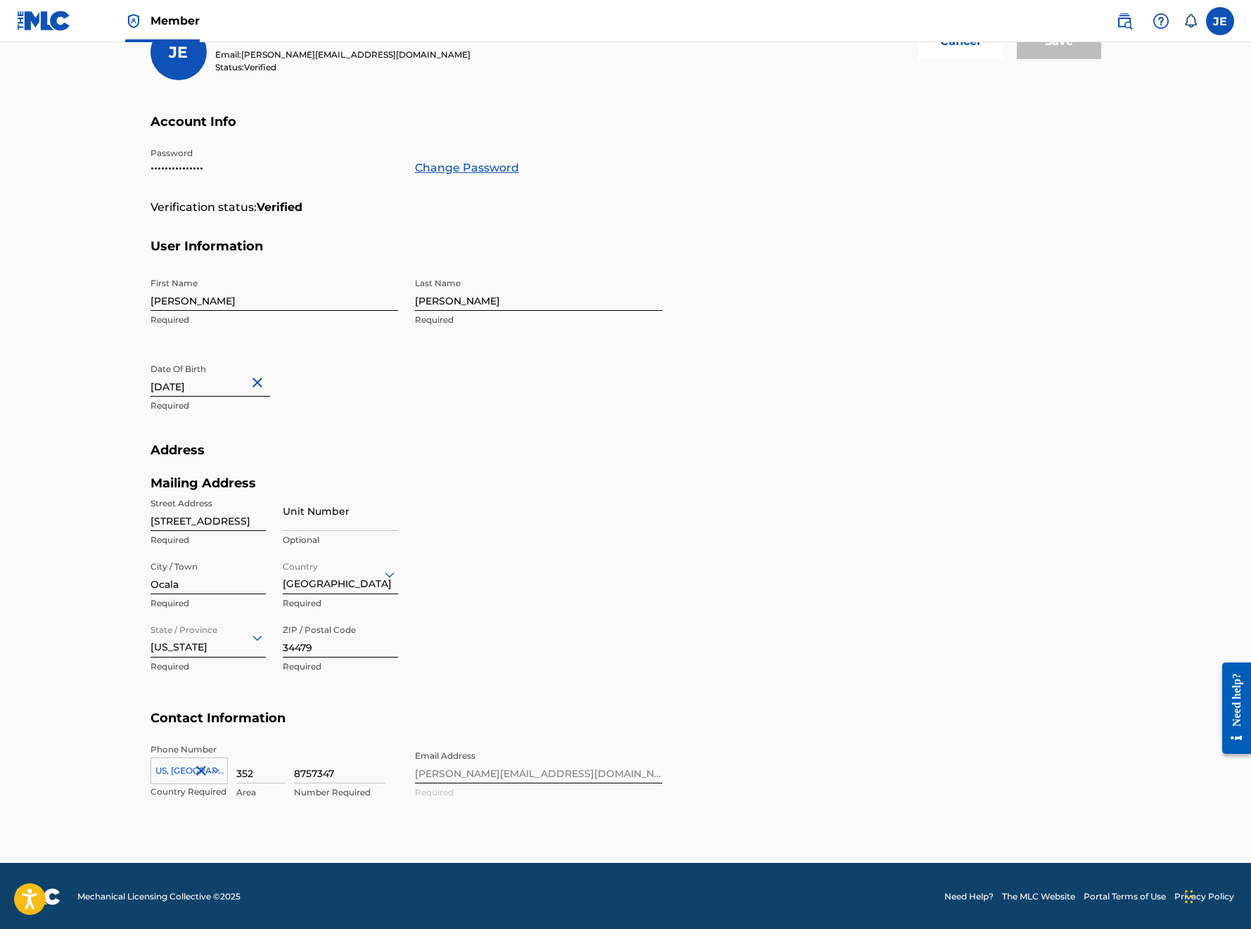
scroll to position [196, 0]
click at [498, 776] on div "Phone Number [GEOGRAPHIC_DATA], [GEOGRAPHIC_DATA] +1 Country Required 352 Area …" at bounding box center [406, 787] width 512 height 86
drag, startPoint x: 499, startPoint y: 772, endPoint x: 409, endPoint y: 772, distance: 90.7
click at [409, 772] on div "Phone Number [GEOGRAPHIC_DATA], [GEOGRAPHIC_DATA] +1 Country Required 352 Area …" at bounding box center [406, 787] width 512 height 86
drag, startPoint x: 411, startPoint y: 772, endPoint x: 536, endPoint y: 778, distance: 125.3
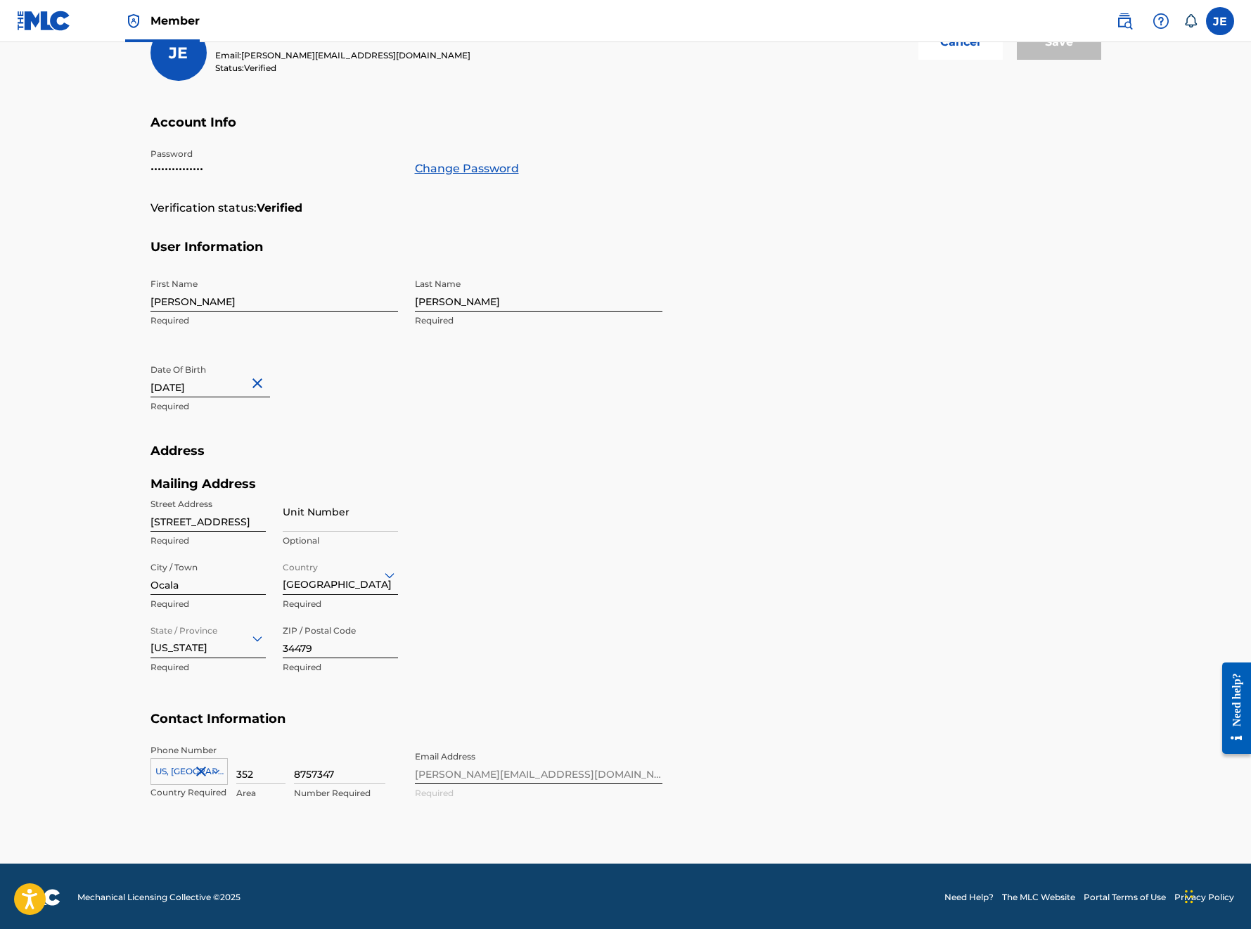
click at [513, 778] on div "Phone Number [GEOGRAPHIC_DATA], [GEOGRAPHIC_DATA] +1 Country Required 352 Area …" at bounding box center [406, 787] width 512 height 86
drag, startPoint x: 412, startPoint y: 772, endPoint x: 512, endPoint y: 777, distance: 100.0
click at [486, 774] on div "Phone Number [GEOGRAPHIC_DATA], [GEOGRAPHIC_DATA] +1 Country Required 352 Area …" at bounding box center [406, 787] width 512 height 86
click at [513, 776] on div "Phone Number [GEOGRAPHIC_DATA], [GEOGRAPHIC_DATA] +1 Country Required 352 Area …" at bounding box center [406, 787] width 512 height 86
drag, startPoint x: 502, startPoint y: 776, endPoint x: 441, endPoint y: 776, distance: 61.2
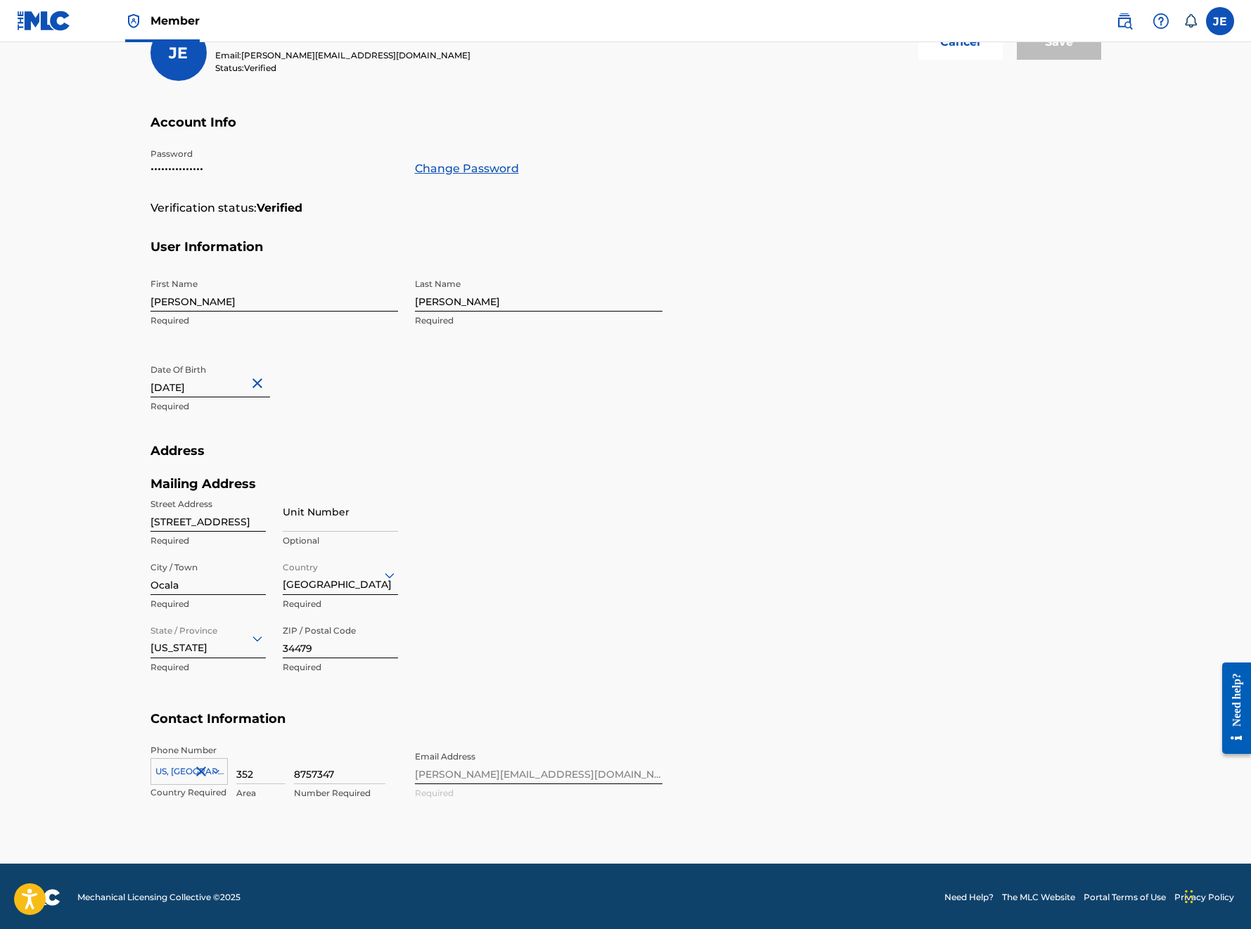
click at [449, 776] on div "Phone Number [GEOGRAPHIC_DATA], [GEOGRAPHIC_DATA] +1 Country Required 352 Area …" at bounding box center [406, 787] width 512 height 86
drag, startPoint x: 435, startPoint y: 774, endPoint x: 541, endPoint y: 781, distance: 106.4
click at [509, 776] on div "Phone Number [GEOGRAPHIC_DATA], [GEOGRAPHIC_DATA] +1 Country Required 352 Area …" at bounding box center [406, 787] width 512 height 86
click at [463, 773] on div "Phone Number [GEOGRAPHIC_DATA], [GEOGRAPHIC_DATA] +1 Country Required 352 Area …" at bounding box center [406, 787] width 512 height 86
drag, startPoint x: 463, startPoint y: 773, endPoint x: 583, endPoint y: 585, distance: 223.2
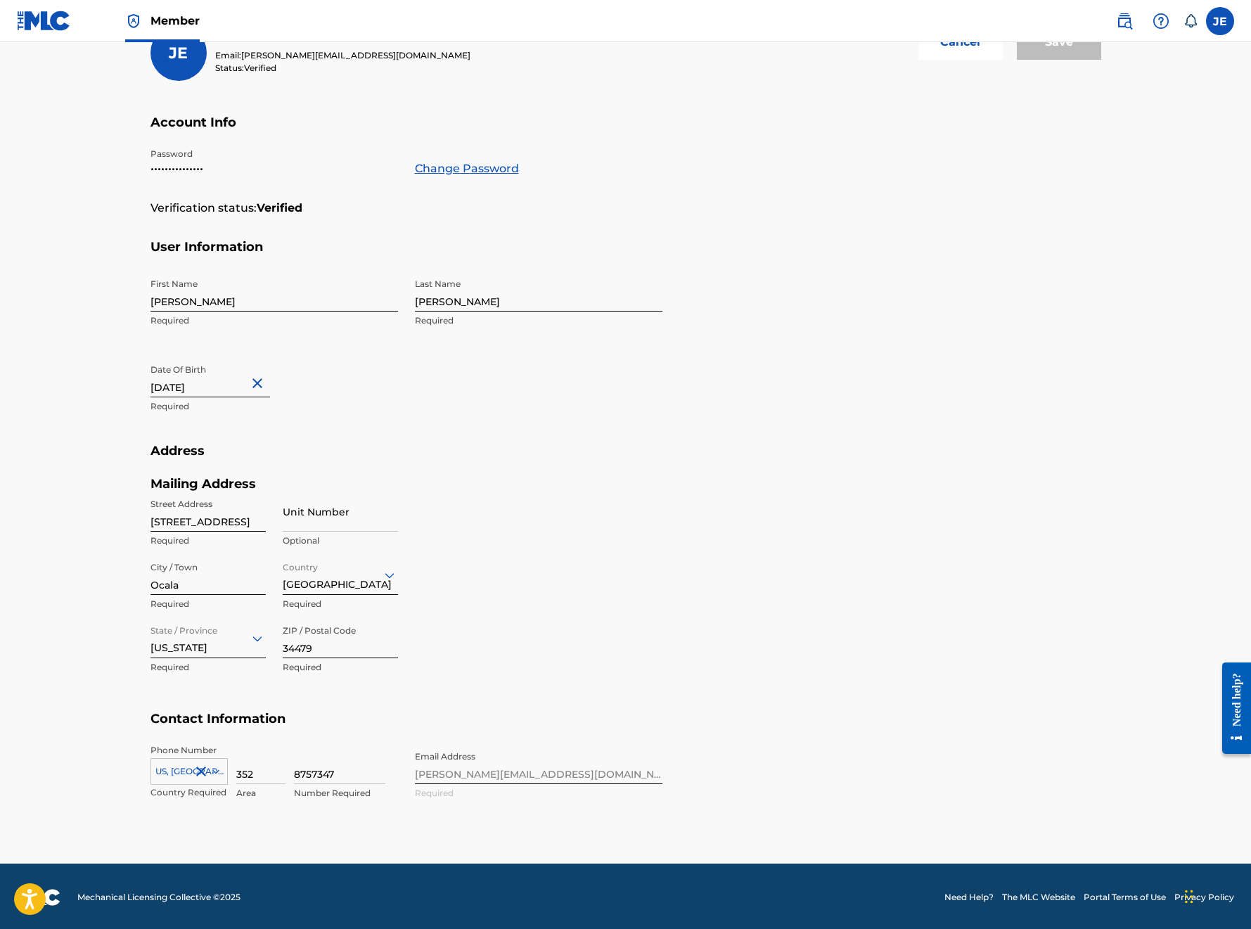
click at [463, 773] on div "Phone Number [GEOGRAPHIC_DATA], [GEOGRAPHIC_DATA] +1 Country Required 352 Area …" at bounding box center [406, 787] width 512 height 86
click at [1229, 25] on label at bounding box center [1220, 21] width 28 height 28
click at [1220, 21] on input "JE [PERSON_NAME] [PERSON_NAME][EMAIL_ADDRESS][DOMAIN_NAME] Notification Prefere…" at bounding box center [1220, 21] width 0 height 0
click at [1094, 198] on p "Log out" at bounding box center [1083, 199] width 33 height 13
click at [1220, 21] on input "JE [PERSON_NAME] [PERSON_NAME][EMAIL_ADDRESS][DOMAIN_NAME] Notification Prefere…" at bounding box center [1220, 21] width 0 height 0
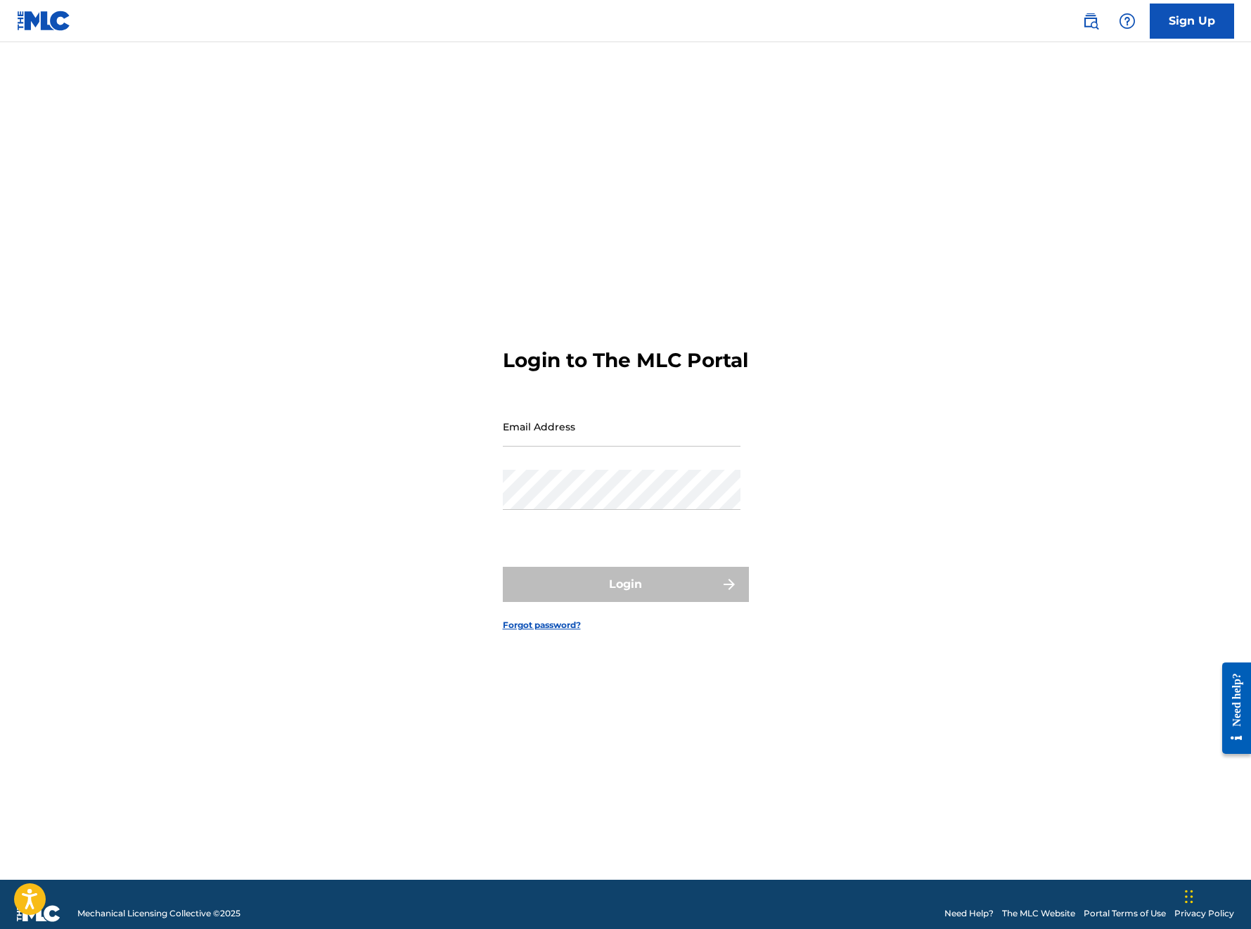
click at [51, 18] on img at bounding box center [44, 21] width 54 height 20
click at [51, 19] on img at bounding box center [44, 21] width 54 height 20
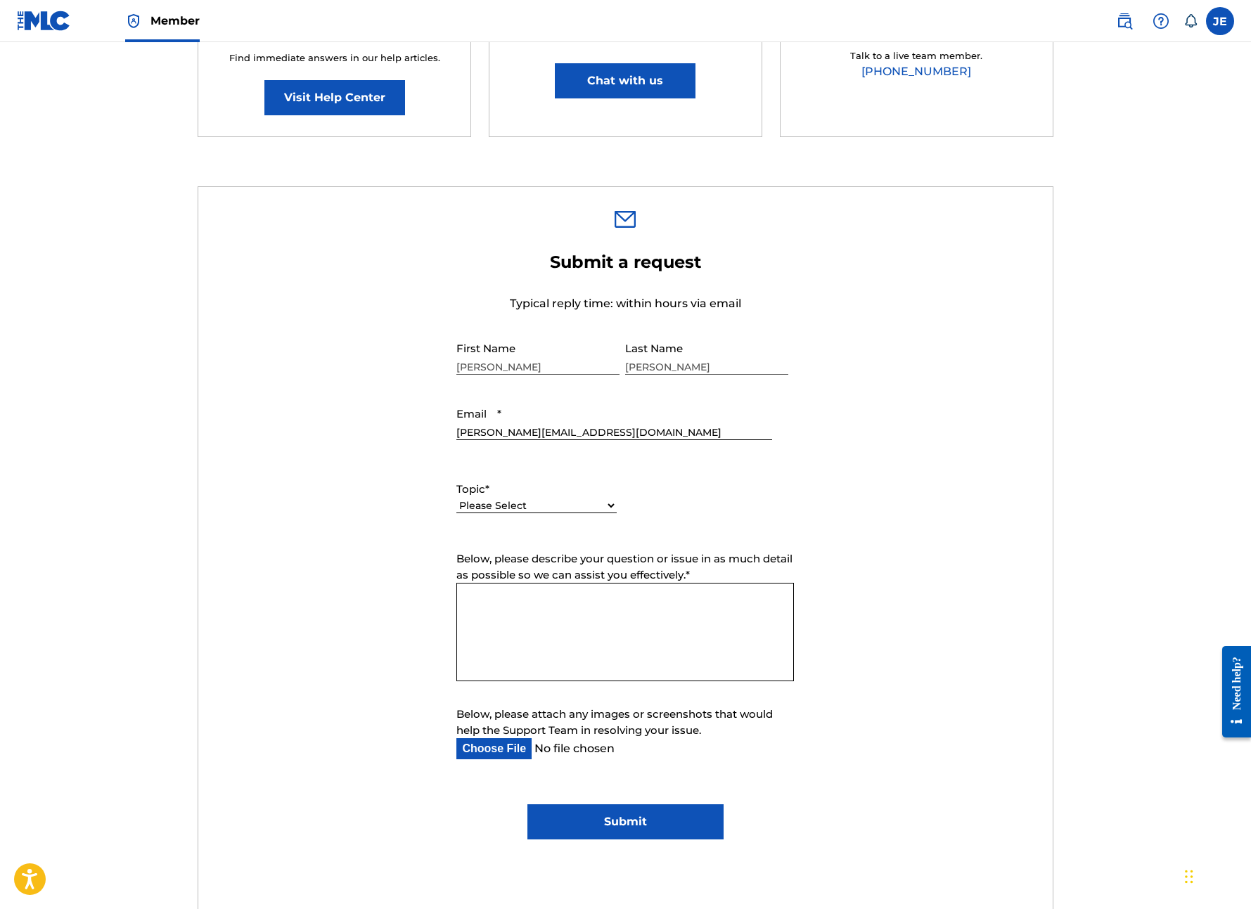
scroll to position [300, 0]
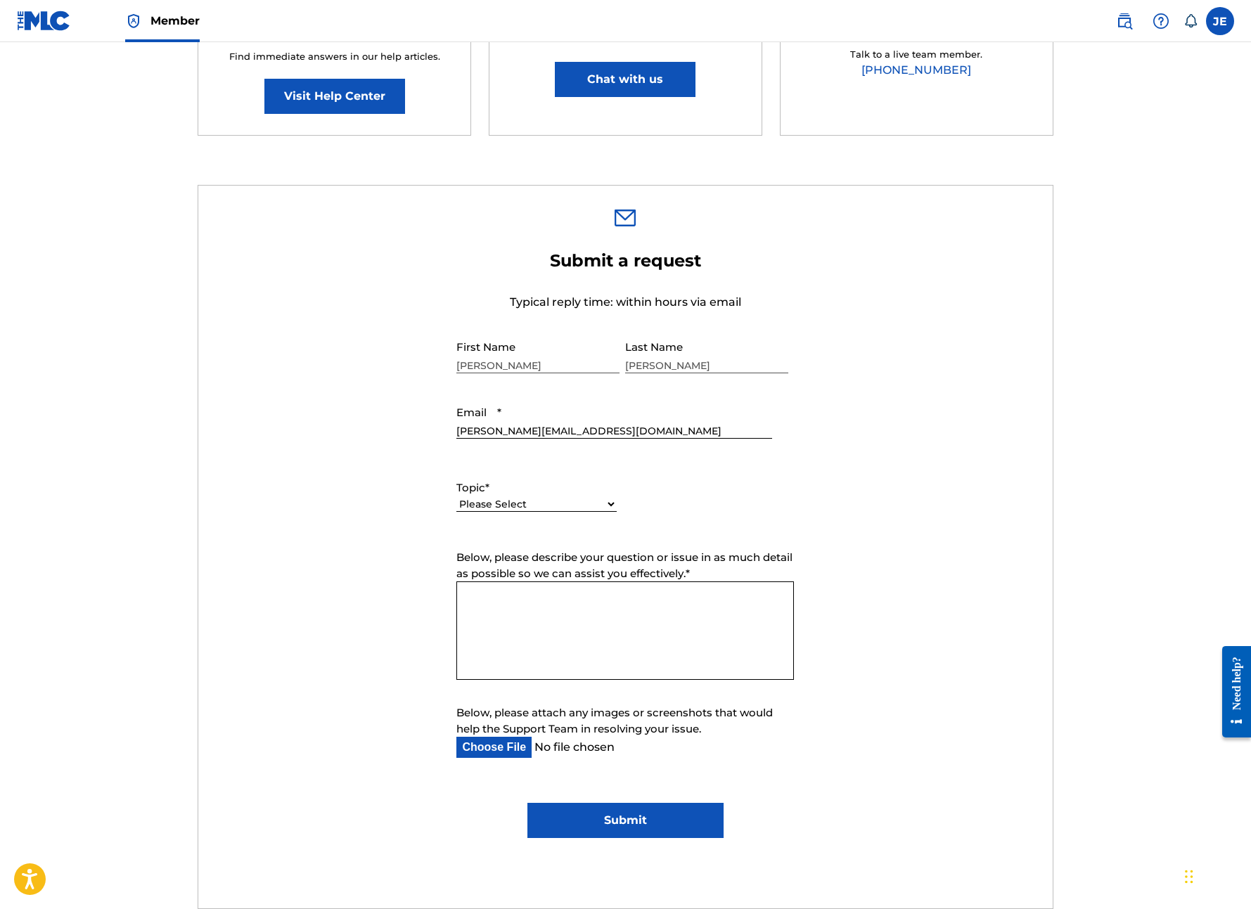
select select "I need help with my account"
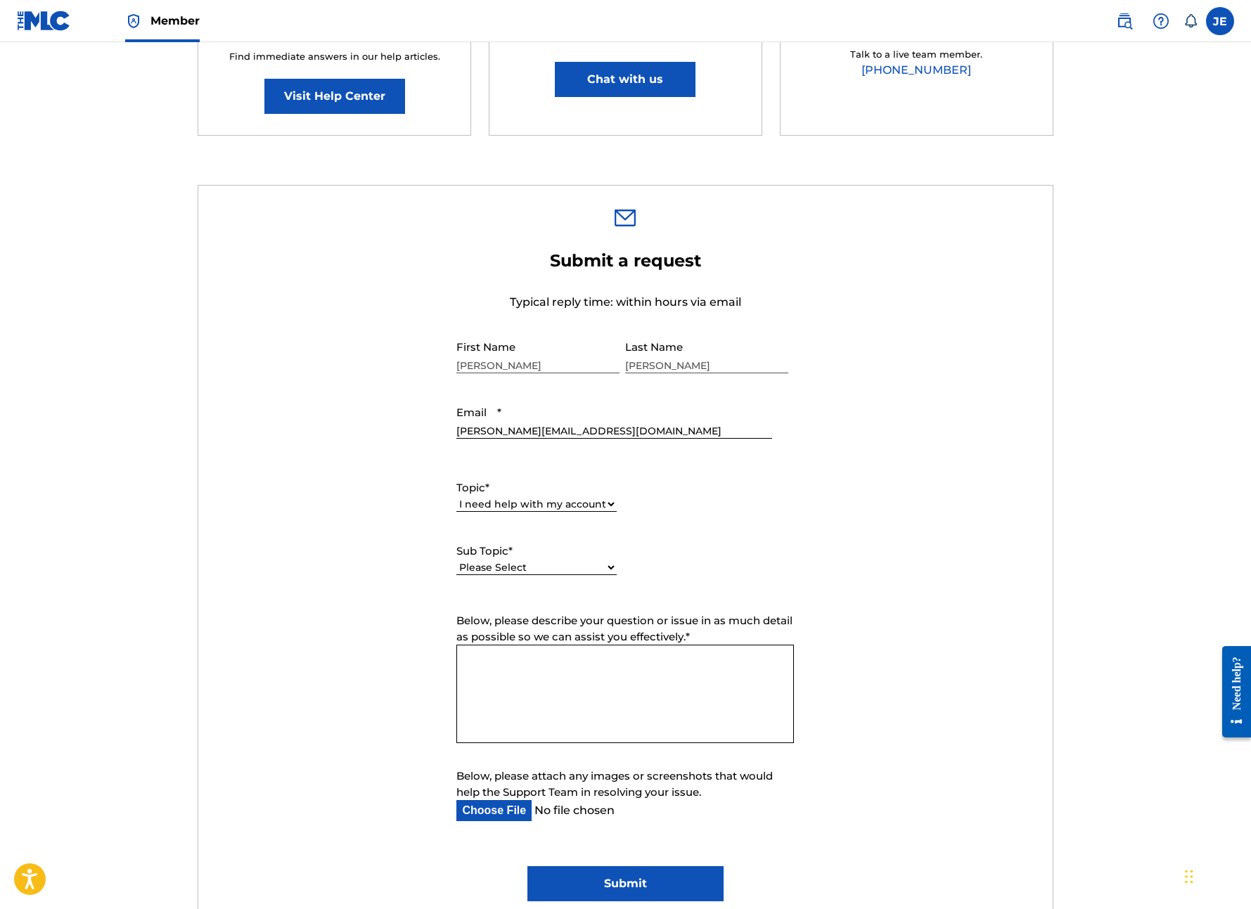
select select "I need help with my user account"
click at [708, 689] on textarea "Below, please describe your question or issue in as much detail as possible so …" at bounding box center [625, 694] width 338 height 98
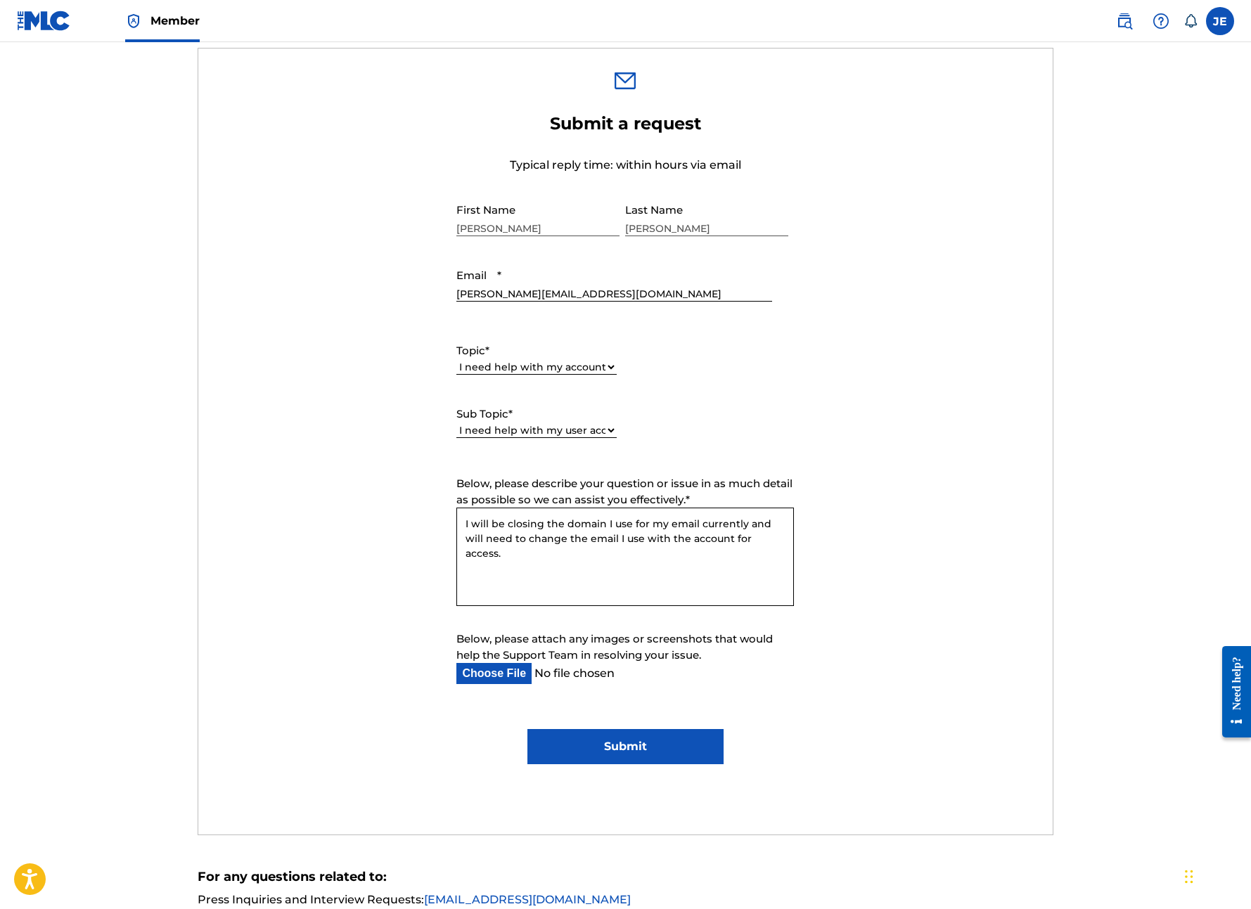
scroll to position [438, 0]
type textarea "I will be closing the domain I use for my email currently and will need to chan…"
click at [637, 754] on input "Submit" at bounding box center [625, 745] width 196 height 35
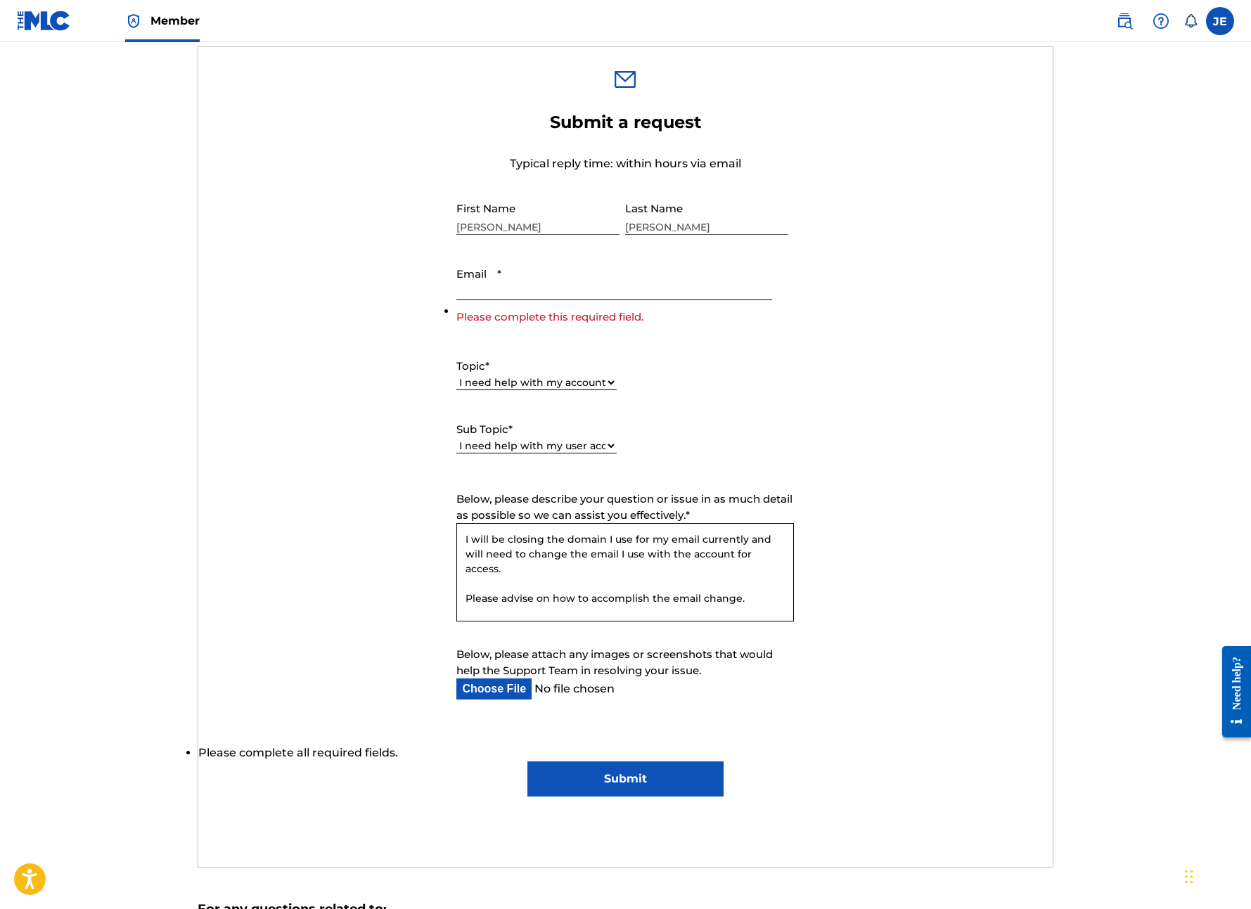
click at [537, 288] on input "Email *" at bounding box center [613, 280] width 315 height 40
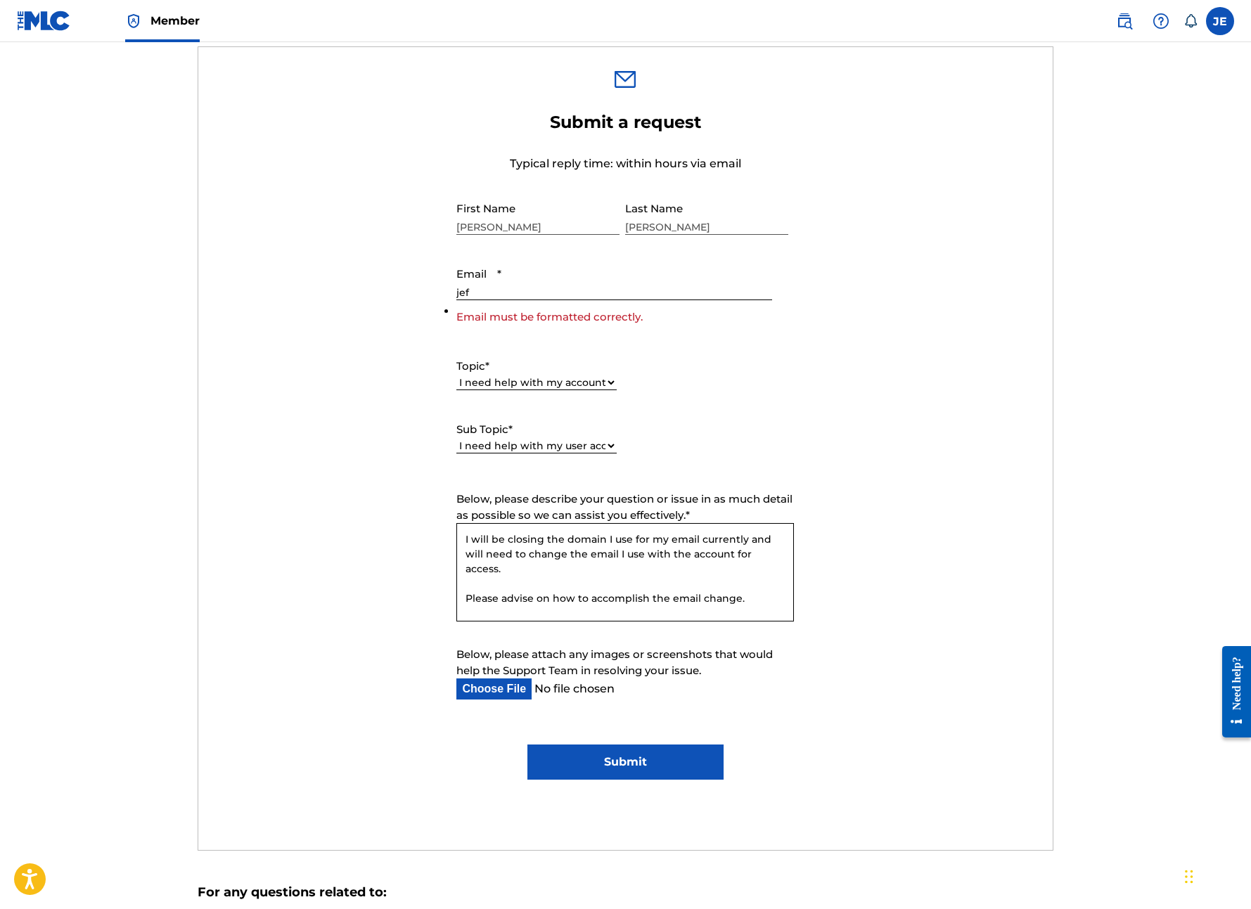
type input "jeff"
type input "[PERSON_NAME][EMAIL_ADDRESS][DOMAIN_NAME]"
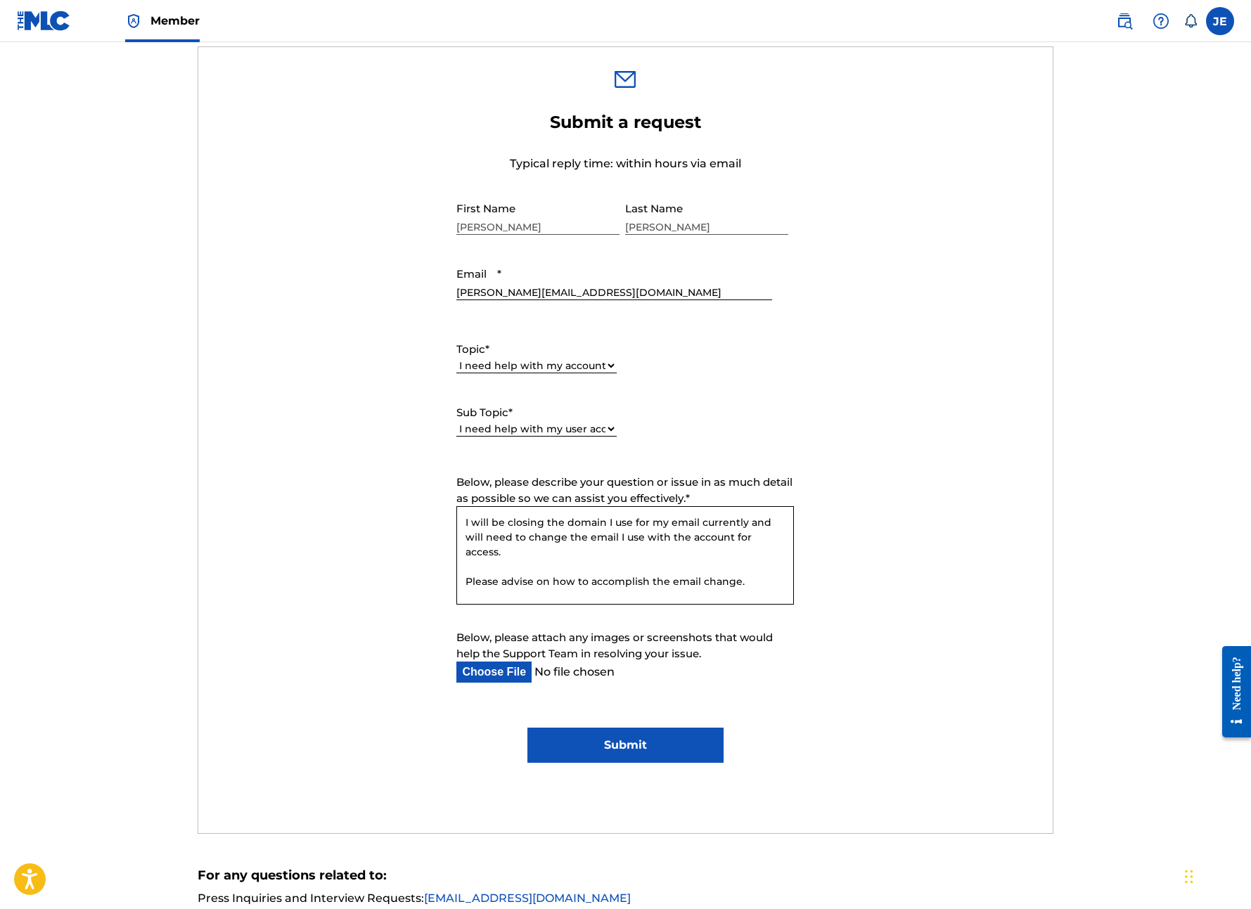
click at [731, 398] on div "Topic * Please Select I need help with my account I need help with managing my …" at bounding box center [625, 389] width 338 height 127
click at [627, 745] on input "Submit" at bounding box center [625, 745] width 196 height 35
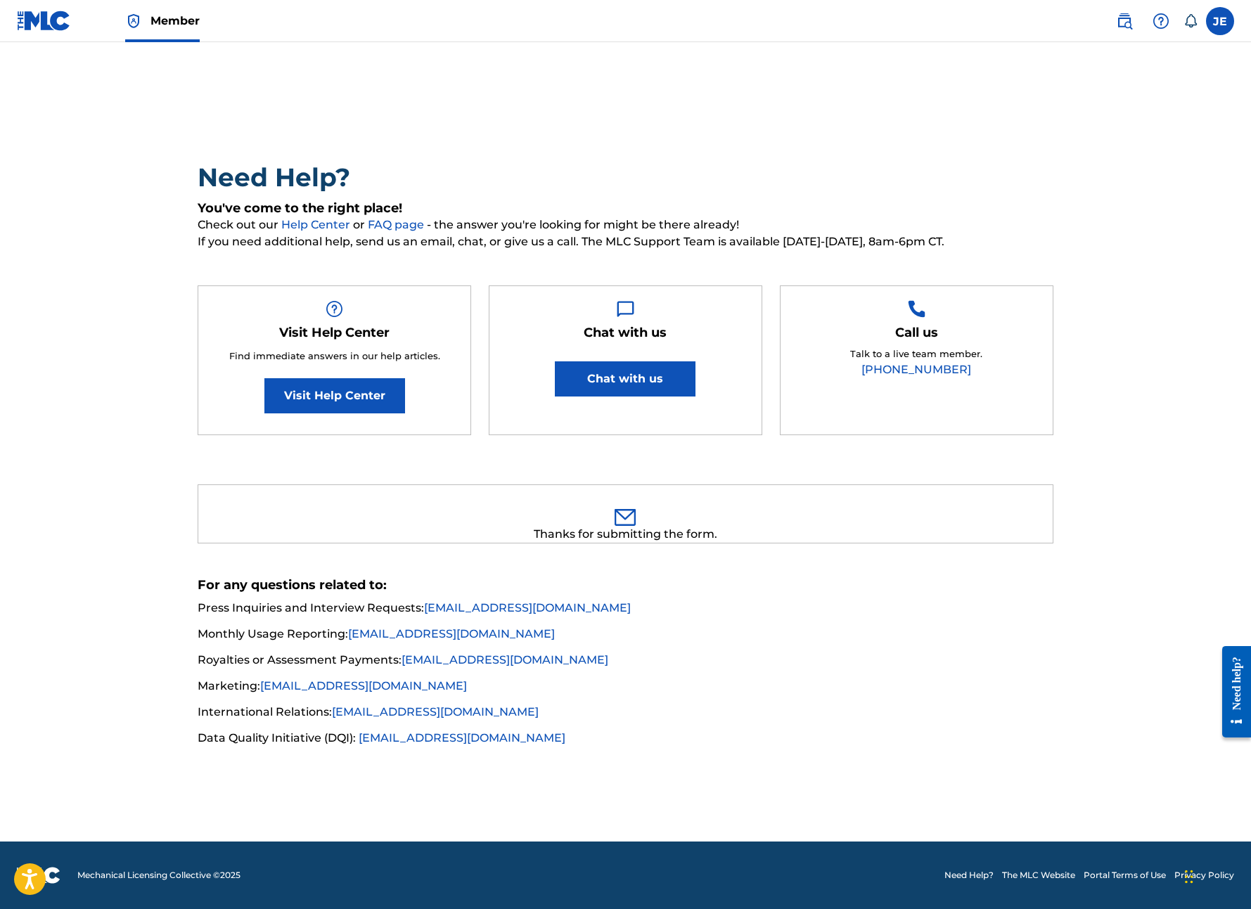
scroll to position [0, 0]
drag, startPoint x: 1062, startPoint y: 146, endPoint x: 1025, endPoint y: 115, distance: 48.9
click at [1062, 146] on div "Need Help? You've come to the right place! Check out our Help Center or FAQ pag…" at bounding box center [626, 412] width 984 height 670
